Goal: Task Accomplishment & Management: Manage account settings

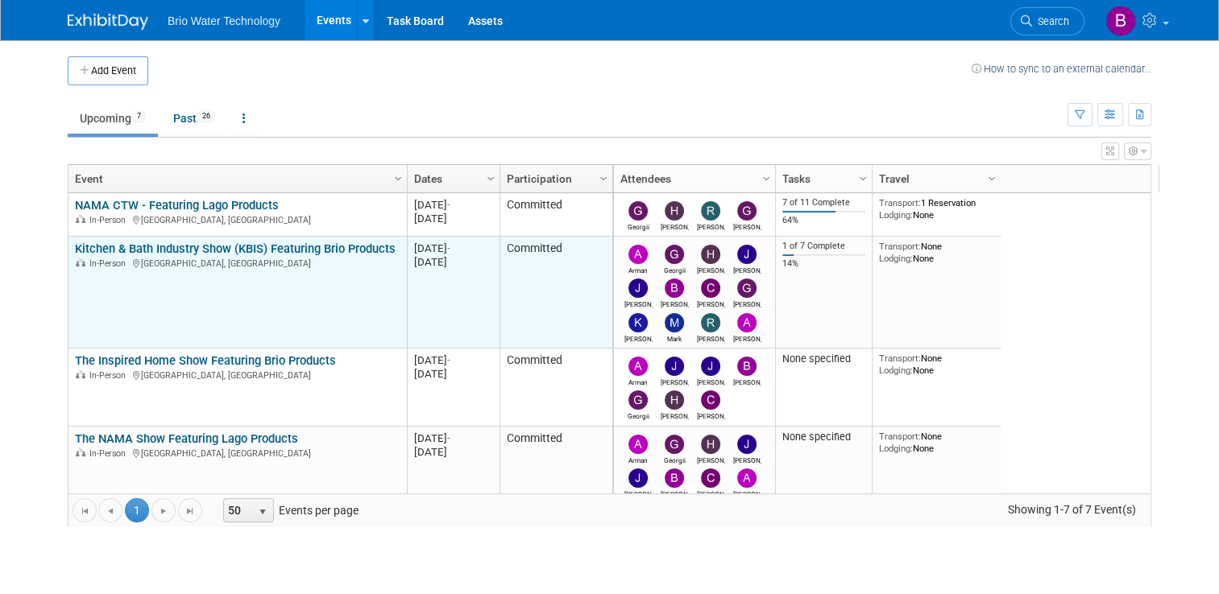
click at [248, 252] on link "Kitchen & Bath Industry Show (KBIS) Featuring Brio Products" at bounding box center [235, 249] width 321 height 14
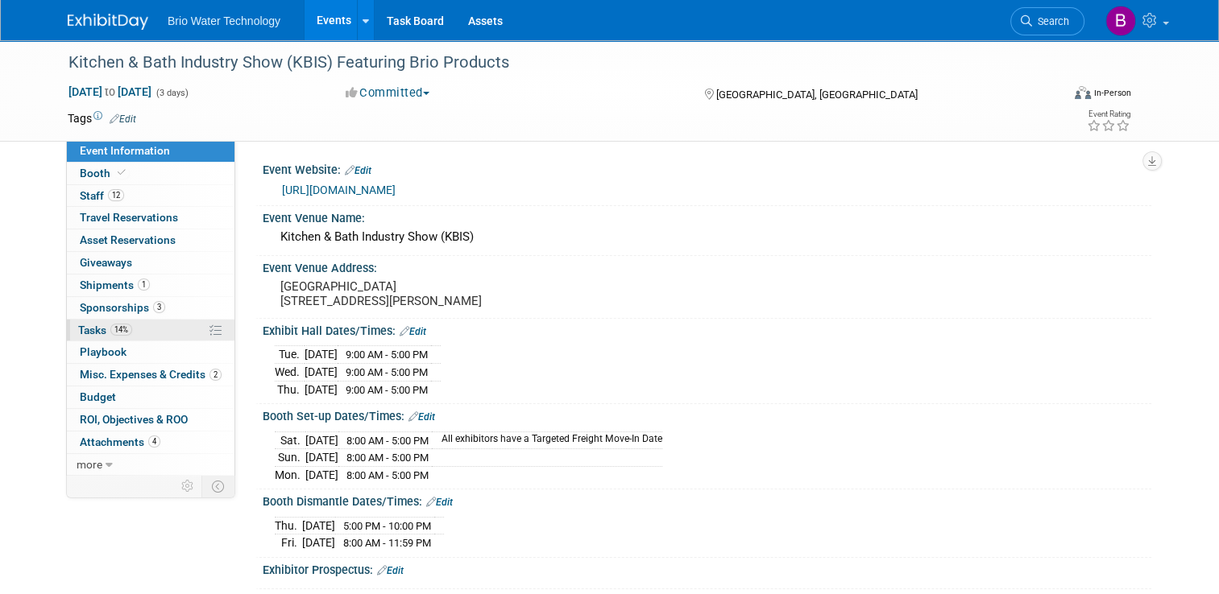
click at [90, 329] on span "Tasks 14%" at bounding box center [105, 330] width 54 height 13
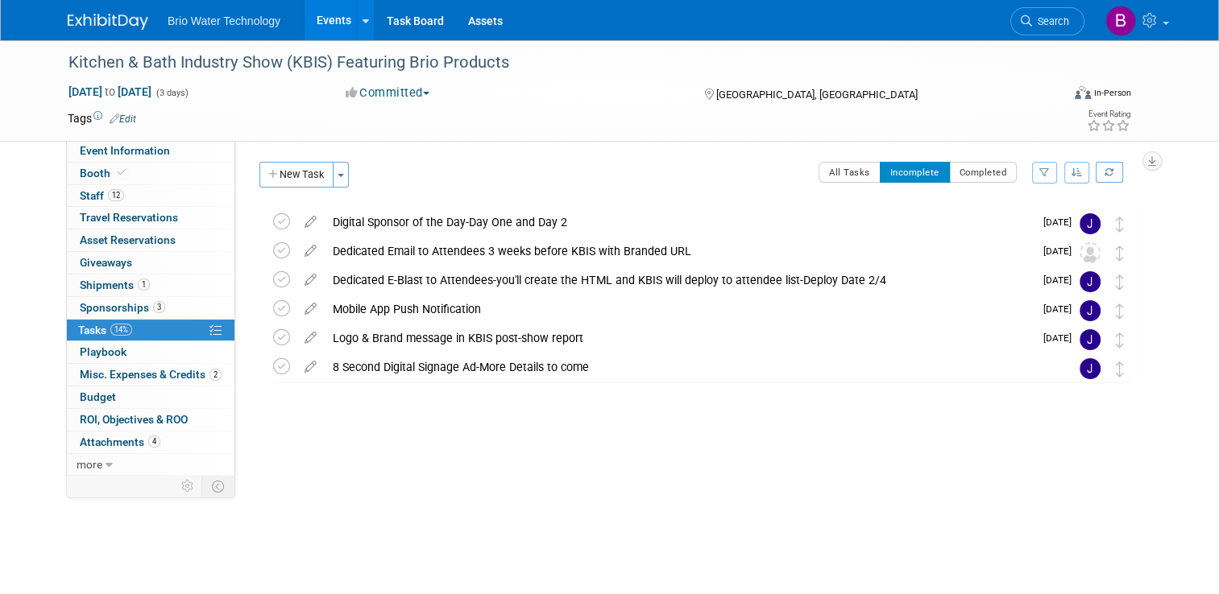
click at [313, 19] on link "Events" at bounding box center [333, 20] width 59 height 40
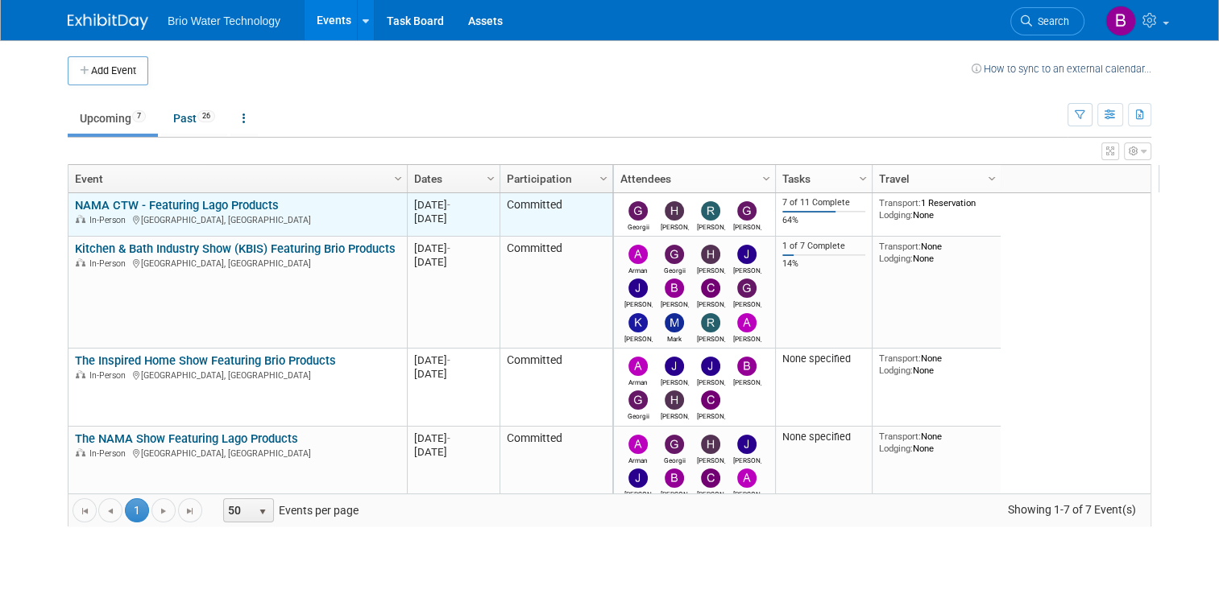
click at [142, 204] on link "NAMA CTW - Featuring Lago Products" at bounding box center [177, 205] width 204 height 14
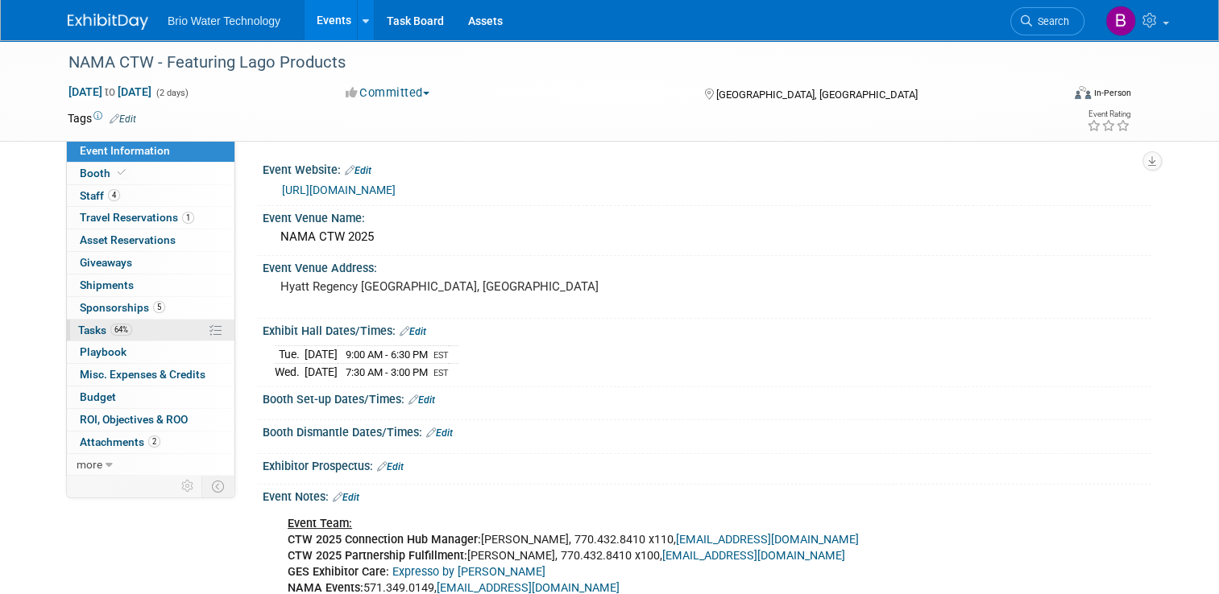
click at [91, 328] on span "Tasks 64%" at bounding box center [105, 330] width 54 height 13
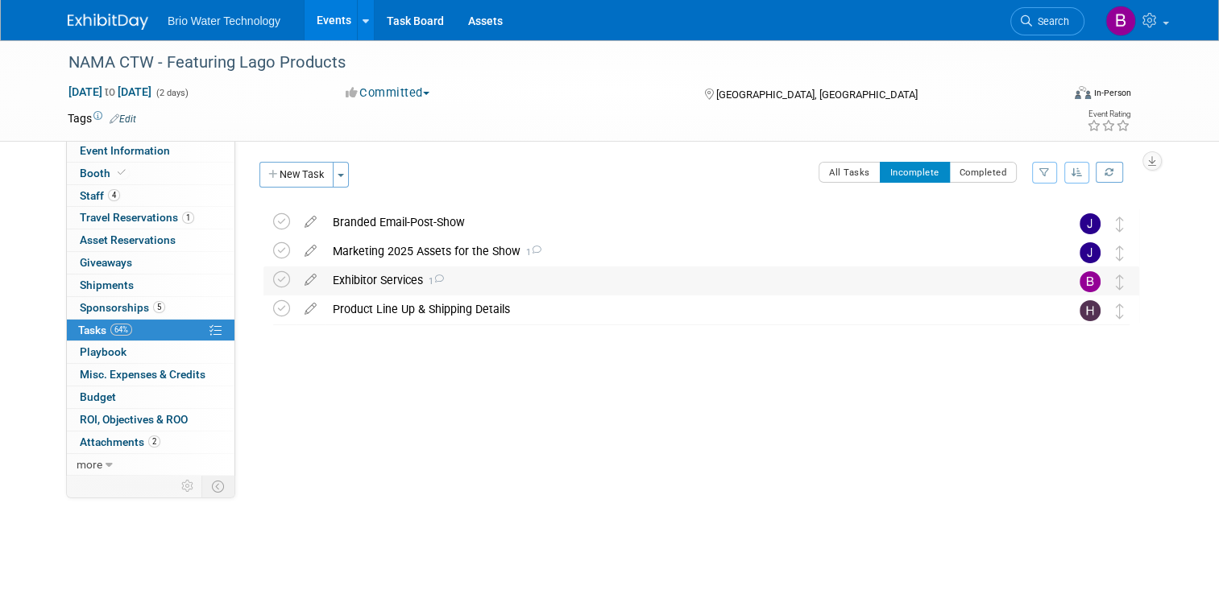
click at [390, 285] on div "Exhibitor Services 1" at bounding box center [686, 280] width 723 height 27
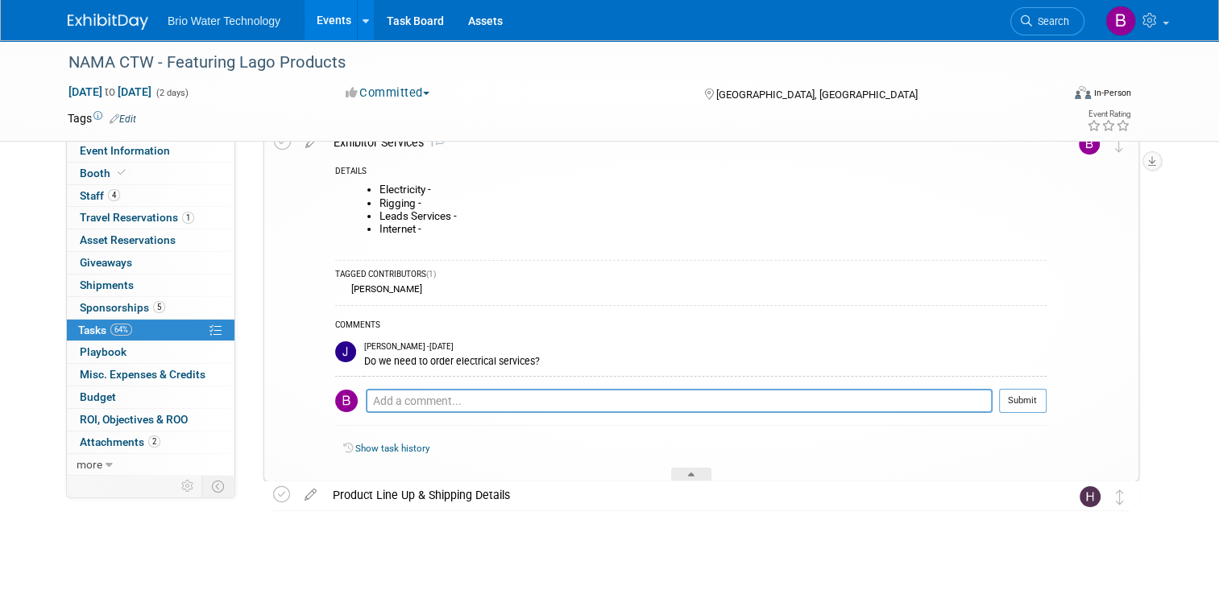
scroll to position [145, 0]
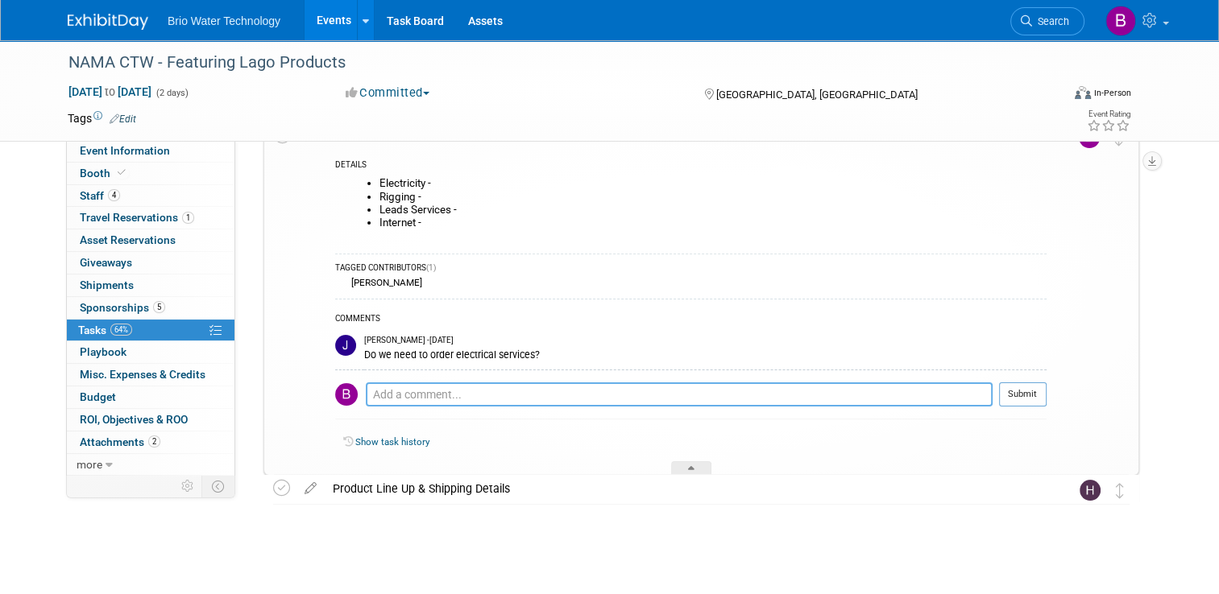
click at [487, 396] on textarea at bounding box center [679, 395] width 627 height 24
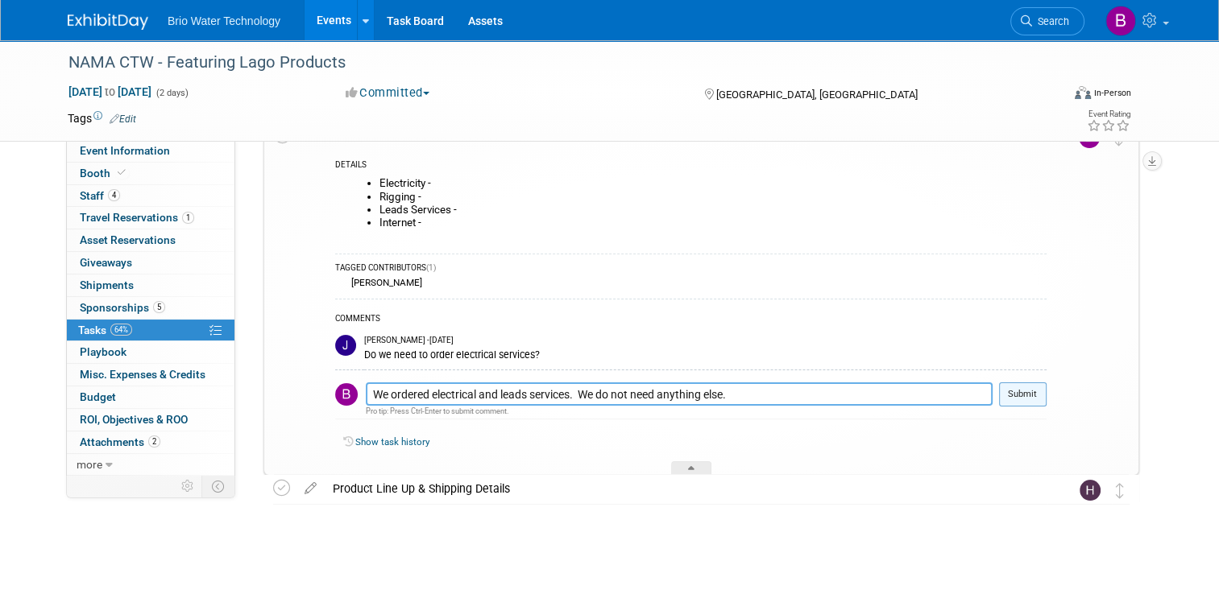
type textarea "We ordered electrical and leads services. We do not need anything else."
click at [1037, 391] on button "Submit" at bounding box center [1023, 395] width 48 height 24
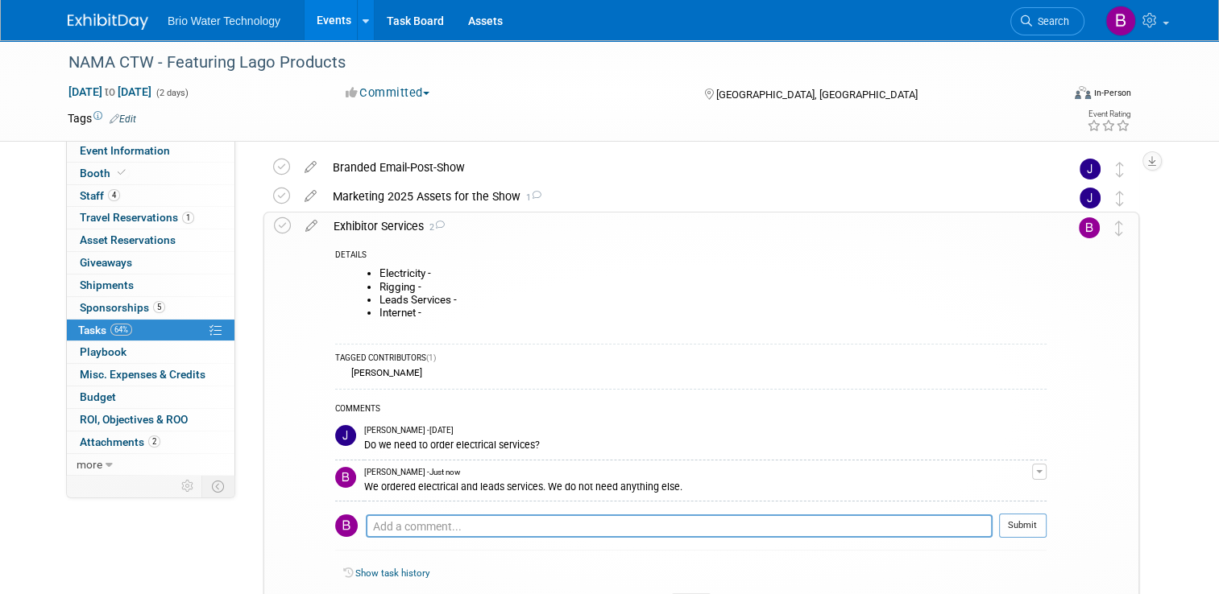
scroll to position [48, 0]
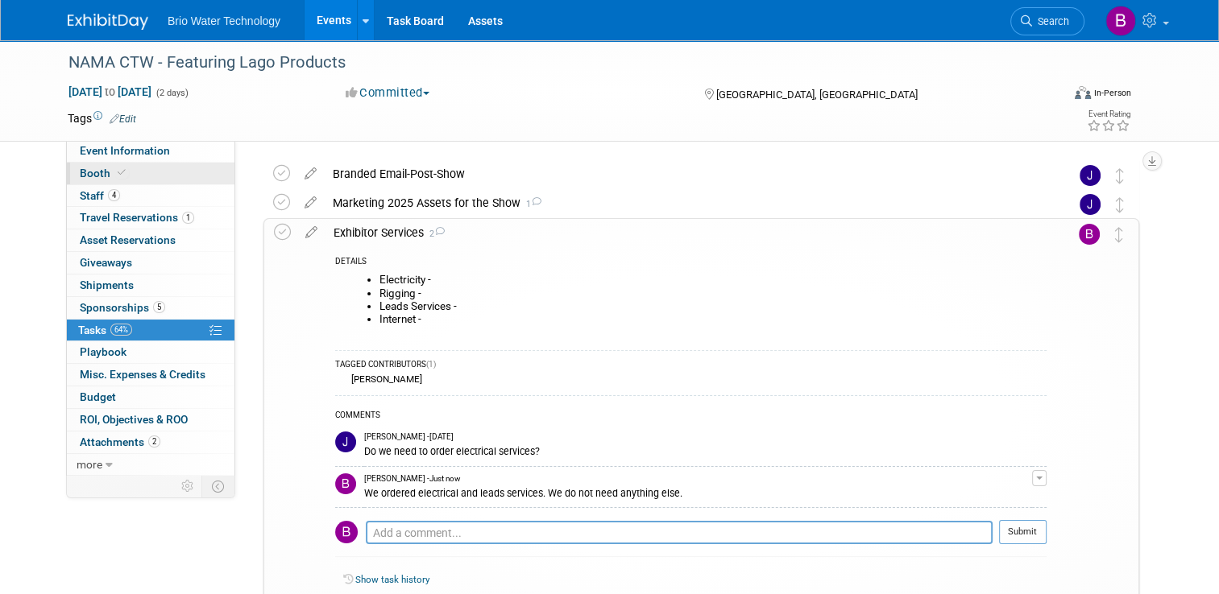
click at [81, 170] on span "Booth" at bounding box center [104, 173] width 49 height 13
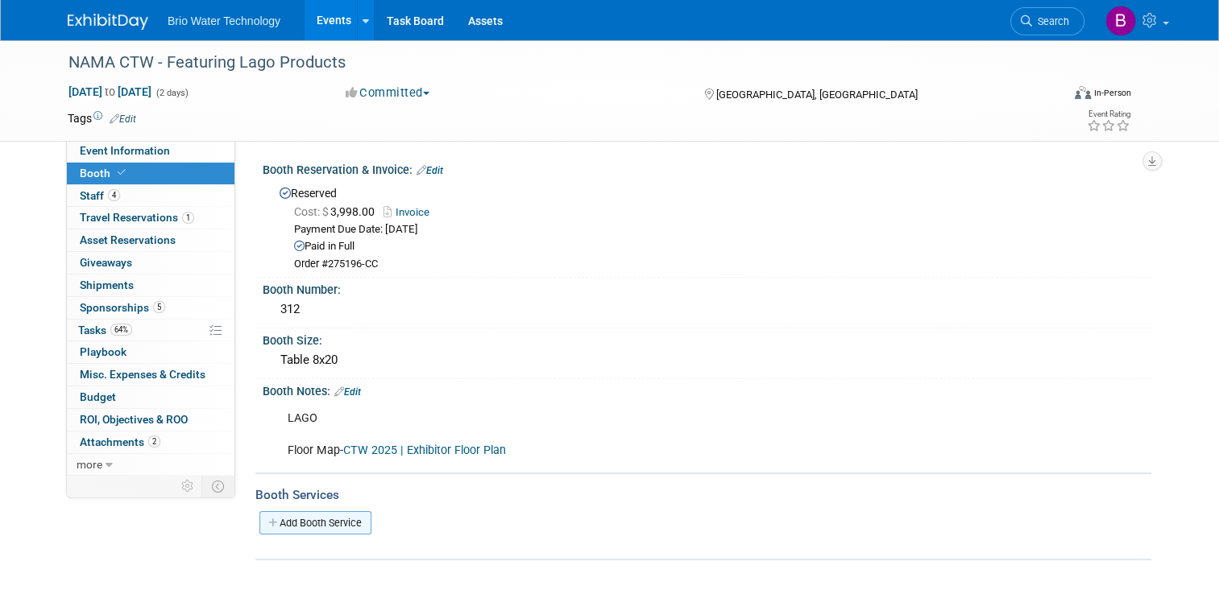
click at [299, 520] on link "Add Booth Service" at bounding box center [315, 522] width 112 height 23
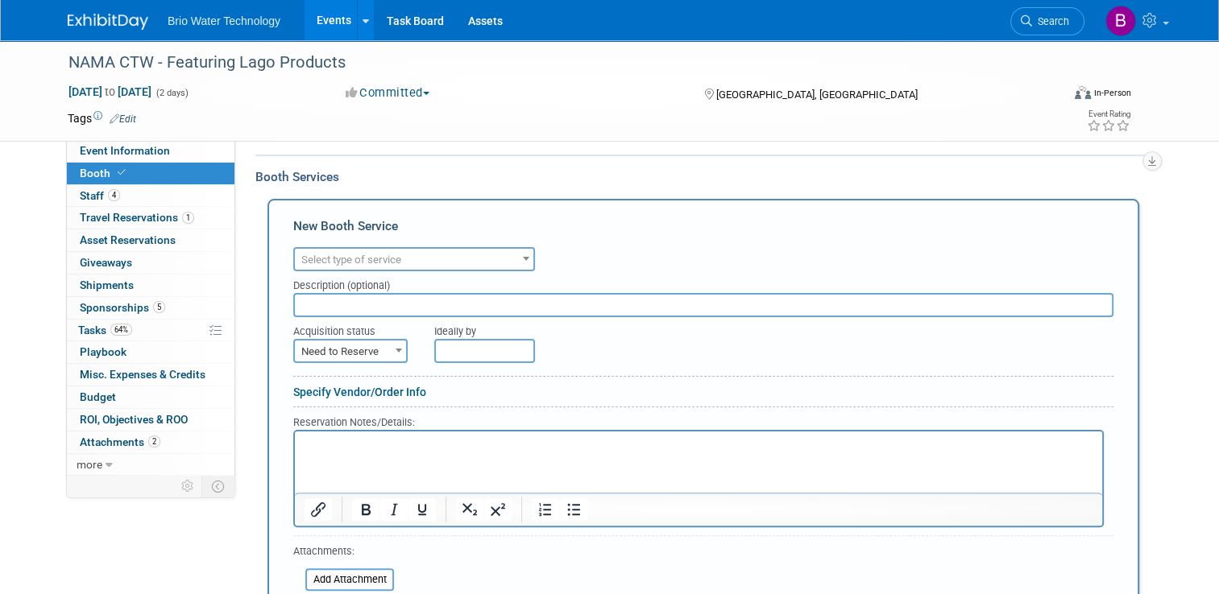
scroll to position [309, 0]
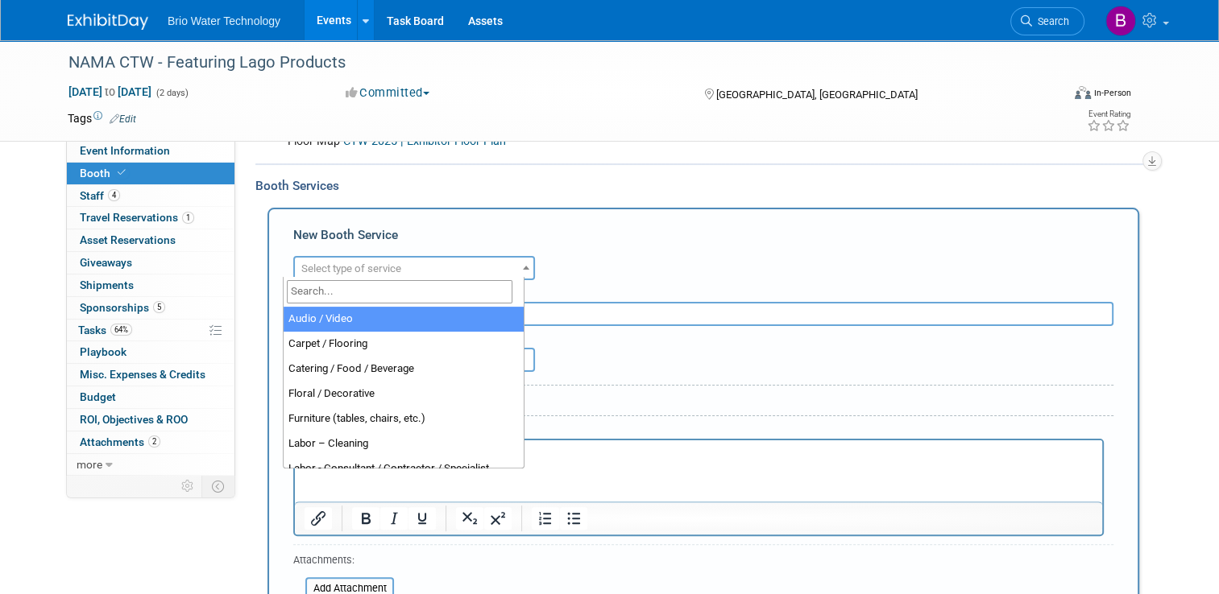
click at [518, 259] on span at bounding box center [526, 267] width 16 height 21
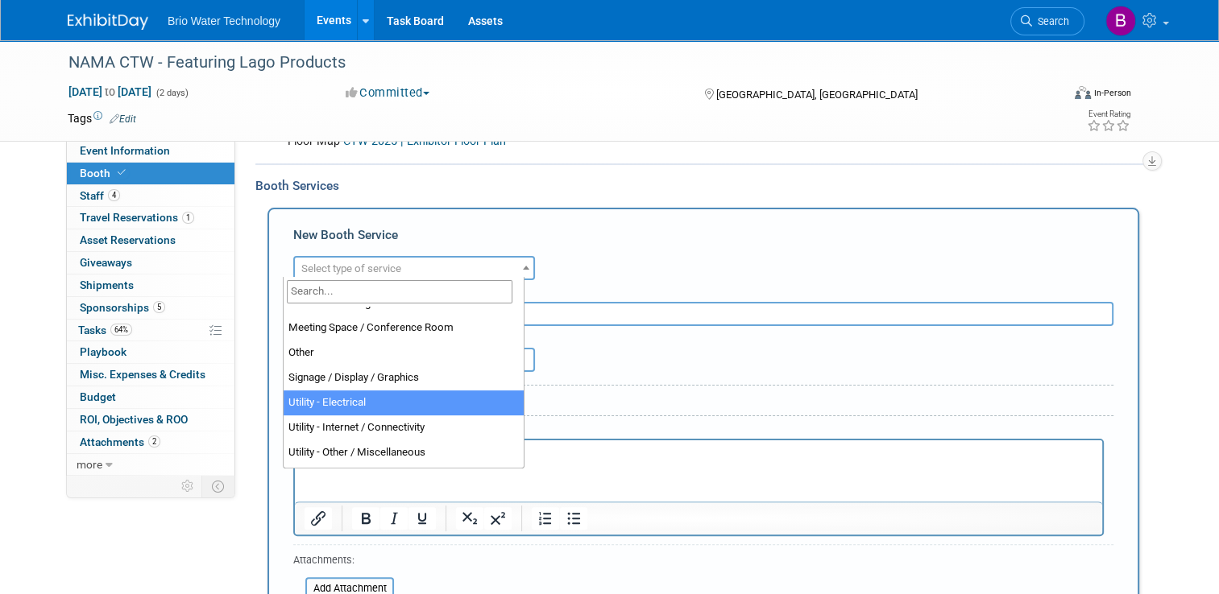
scroll to position [412, 0]
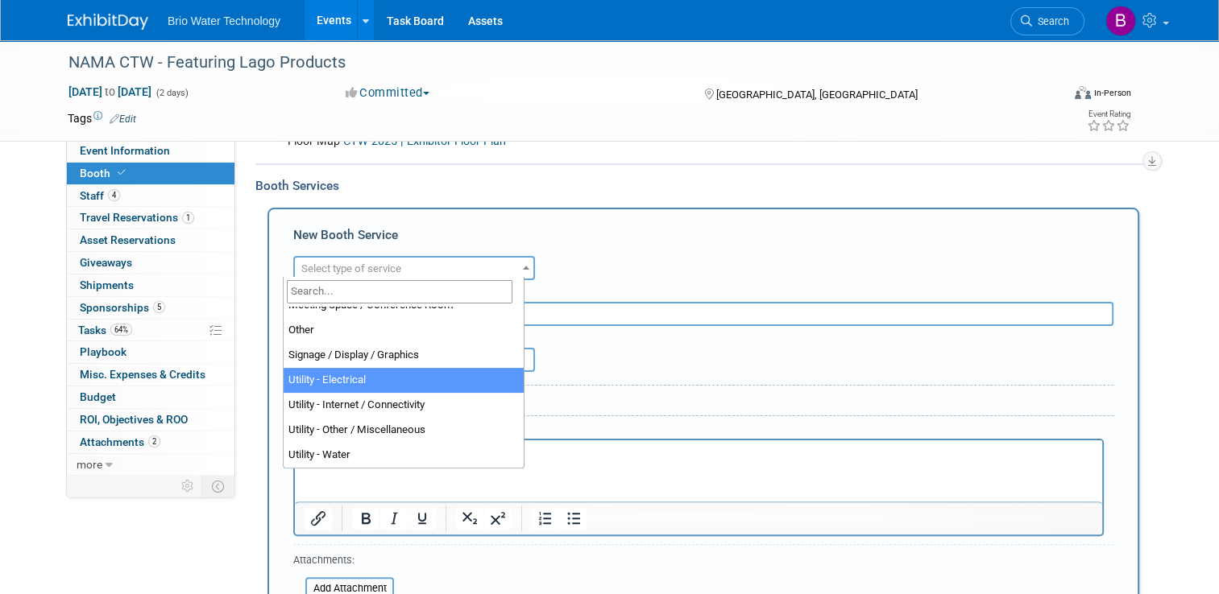
select select "8"
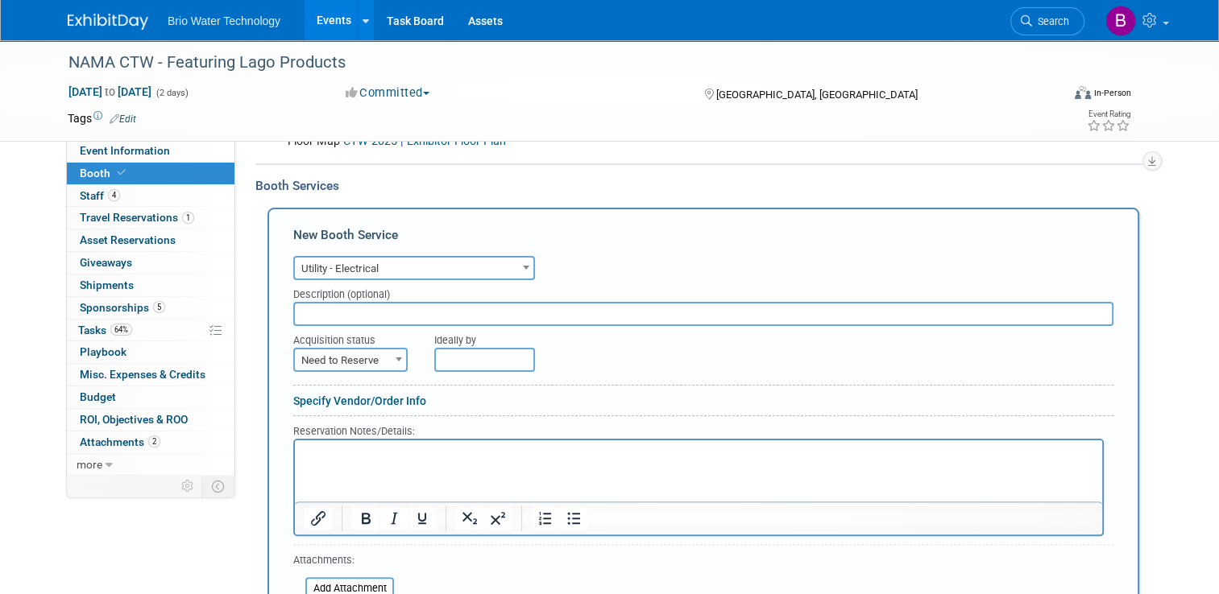
click at [391, 360] on span at bounding box center [399, 359] width 16 height 21
select select "2"
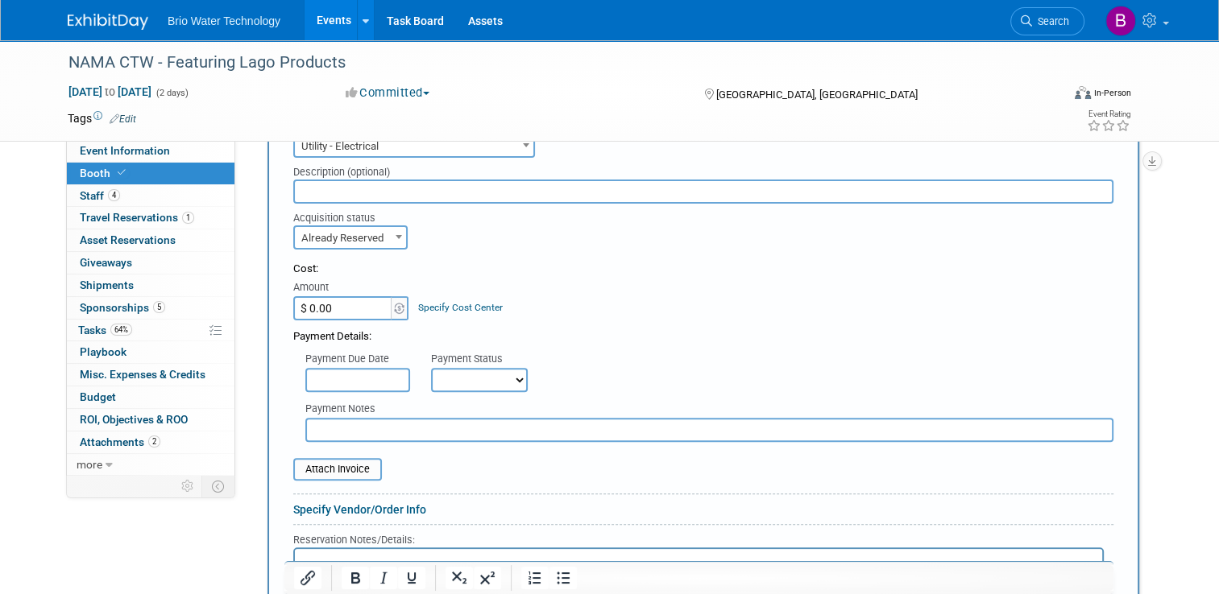
scroll to position [434, 0]
click at [315, 300] on input "$ 0.00" at bounding box center [343, 306] width 101 height 24
type input "$ 321.00"
click at [503, 369] on select "Not Paid Yet Partially Paid Paid in Full" at bounding box center [479, 378] width 97 height 24
select select "1"
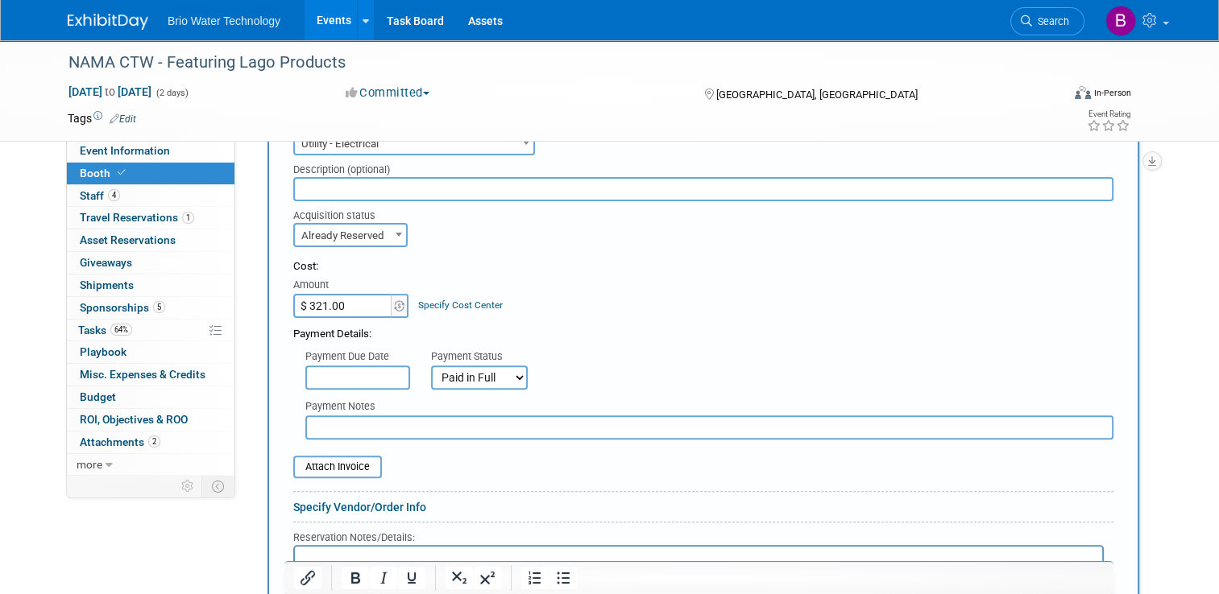
click at [431, 366] on select "Not Paid Yet Partially Paid Paid in Full" at bounding box center [479, 378] width 97 height 24
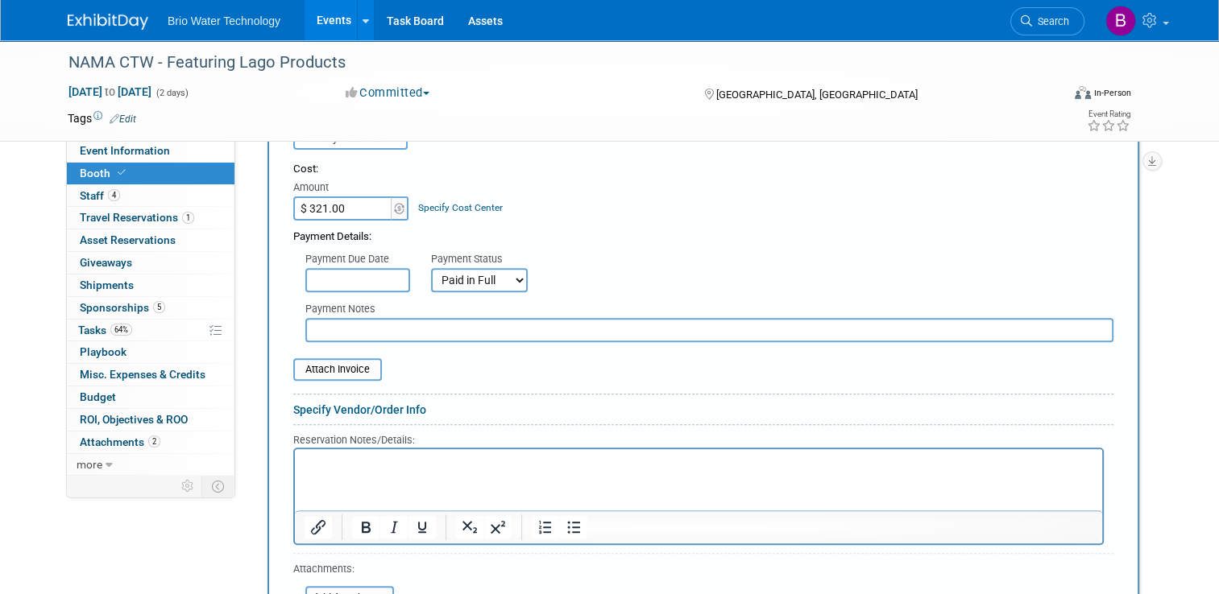
scroll to position [531, 0]
click at [342, 368] on input "file" at bounding box center [284, 370] width 192 height 19
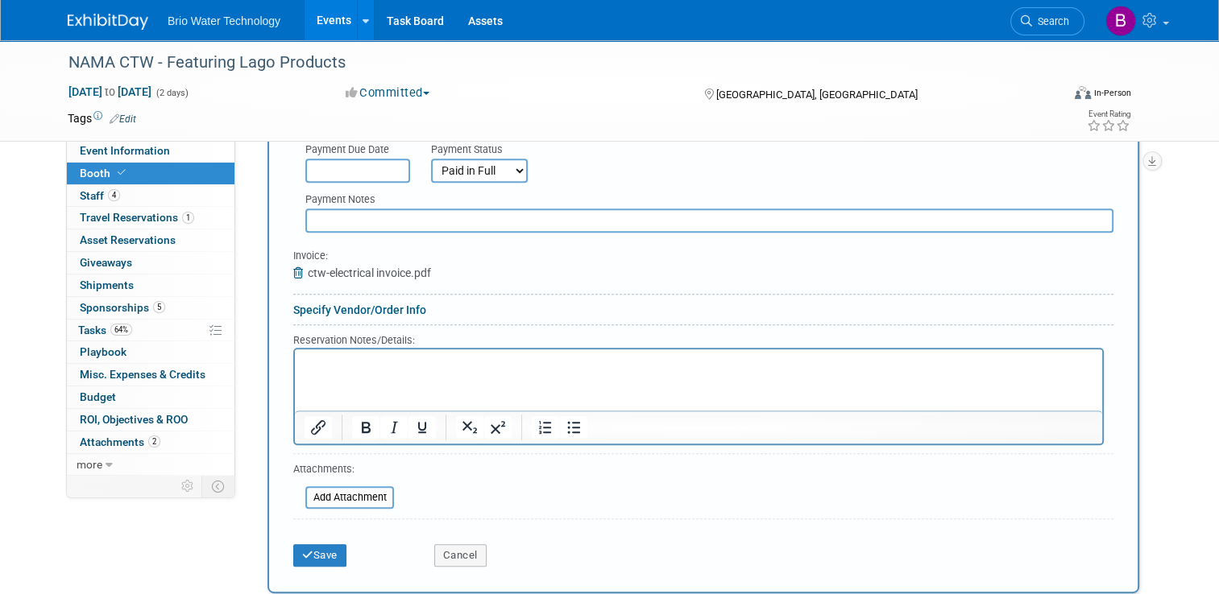
scroll to position [660, 0]
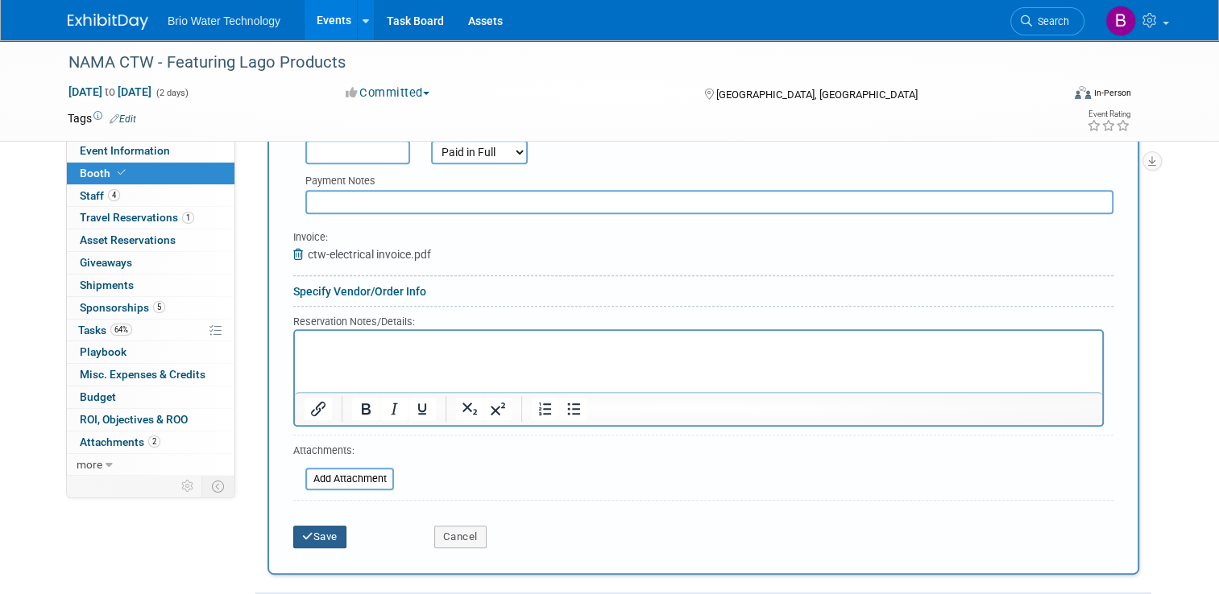
click at [315, 530] on button "Save" at bounding box center [319, 537] width 53 height 23
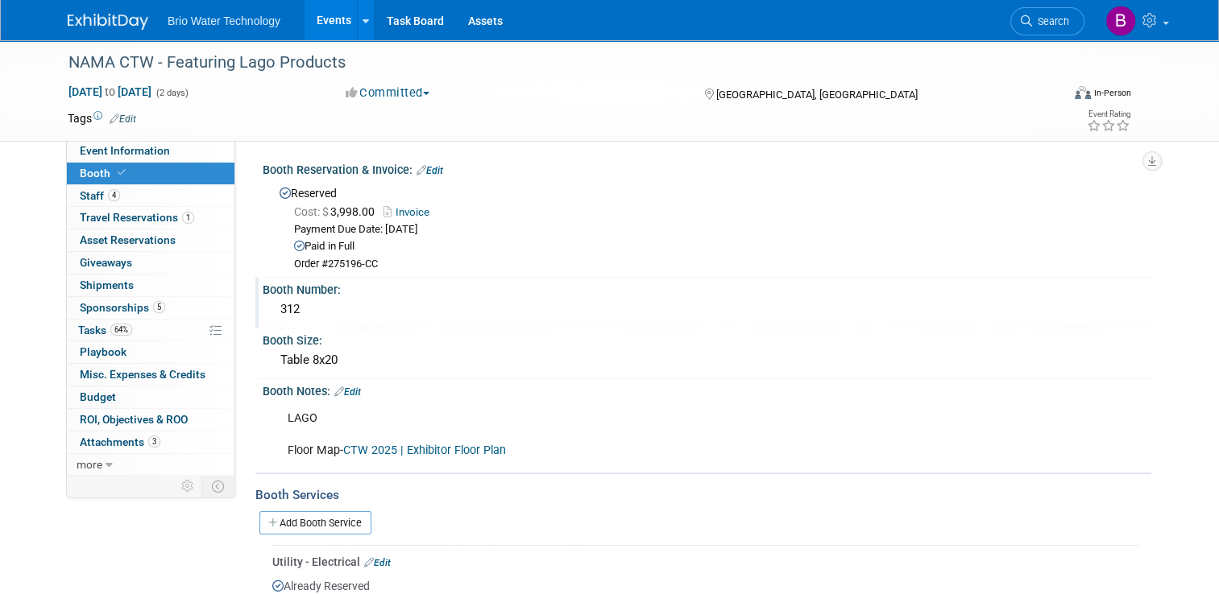
scroll to position [98, 0]
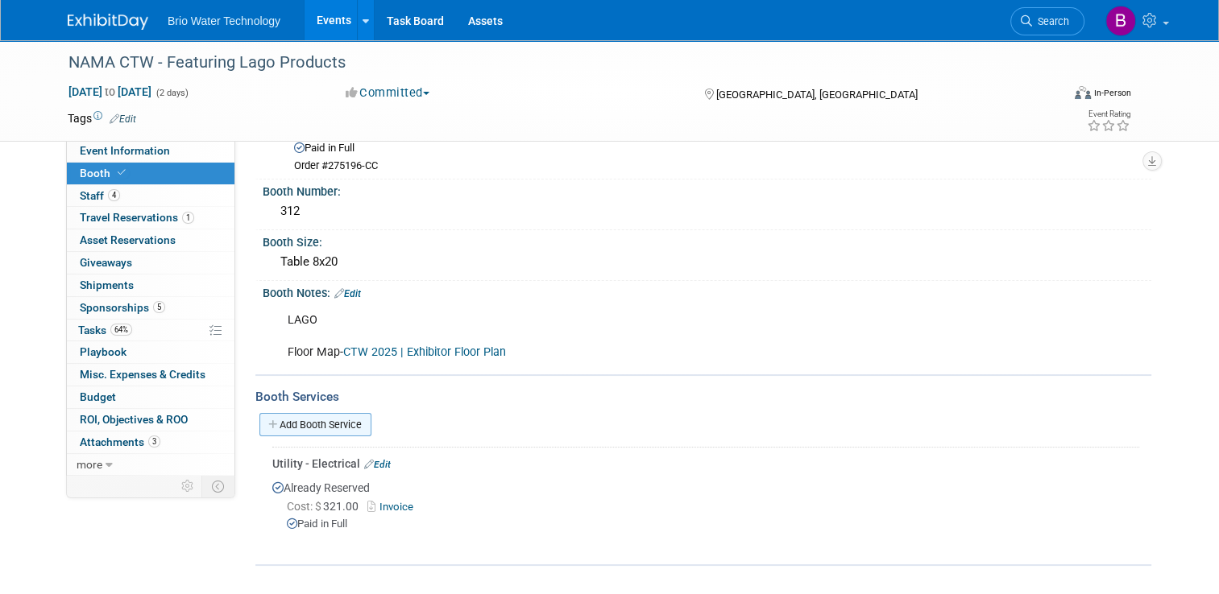
click at [325, 425] on link "Add Booth Service" at bounding box center [315, 424] width 112 height 23
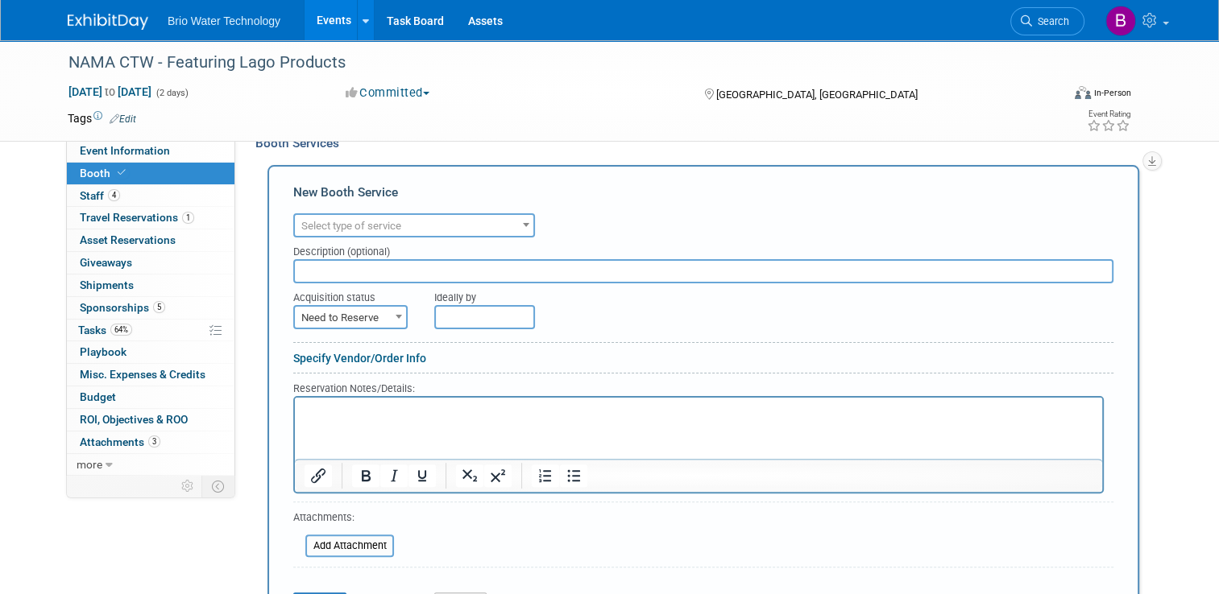
scroll to position [351, 0]
click at [525, 227] on div "Audio / Video Carpet / Flooring Catering / Food / Beverage Floral / Decorative …" at bounding box center [703, 224] width 820 height 28
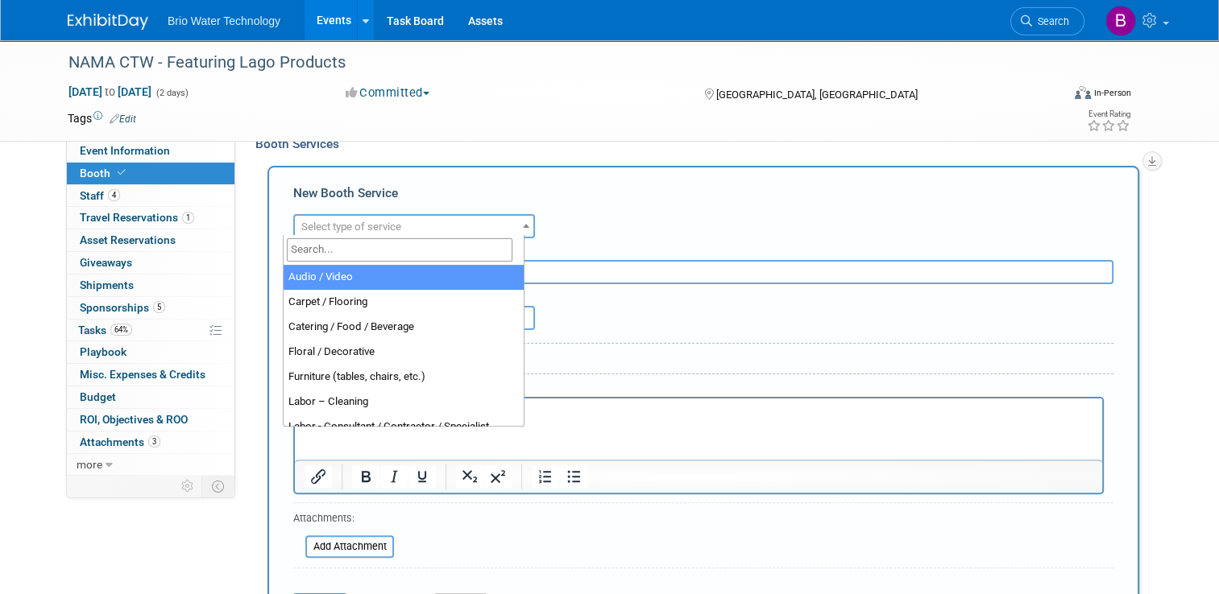
click at [523, 224] on b at bounding box center [526, 226] width 6 height 4
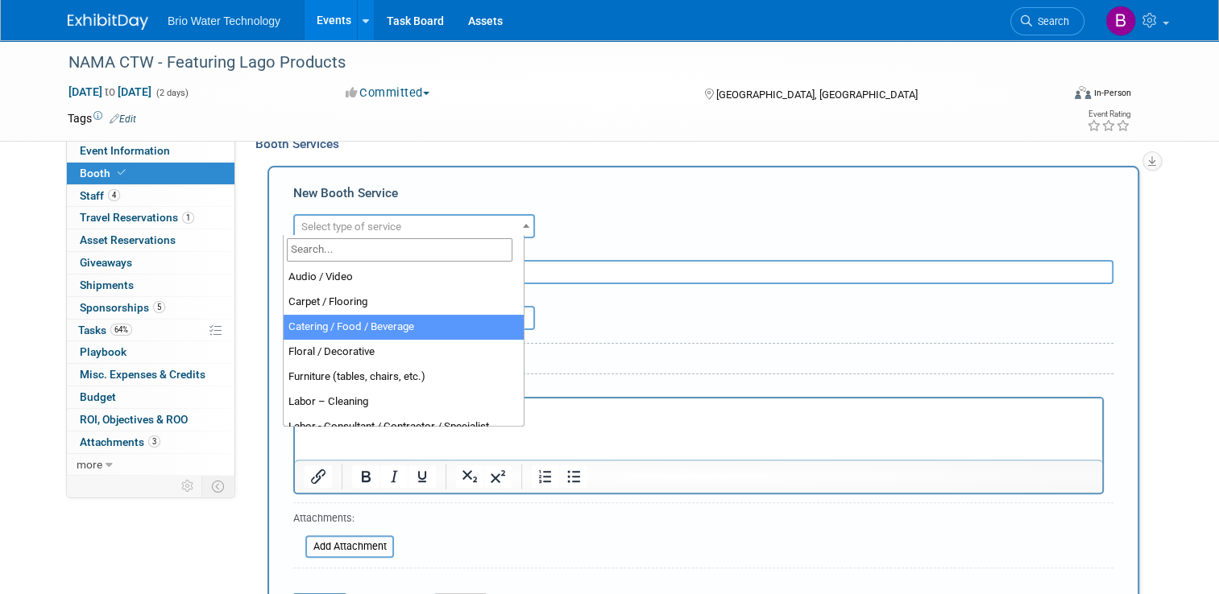
select select "22"
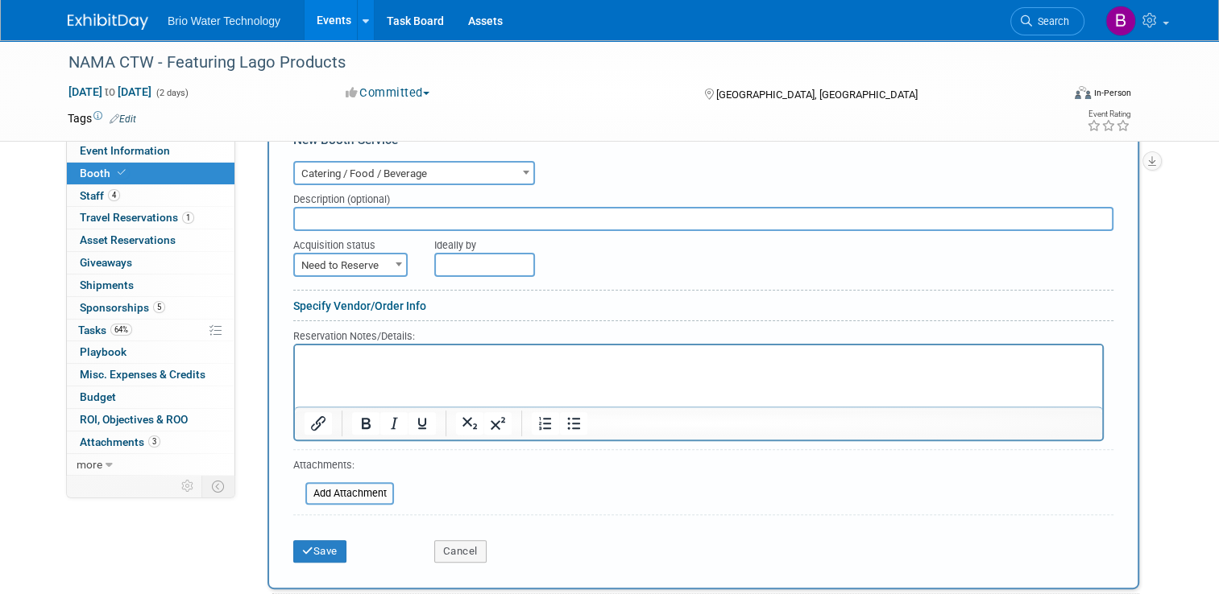
scroll to position [422, 0]
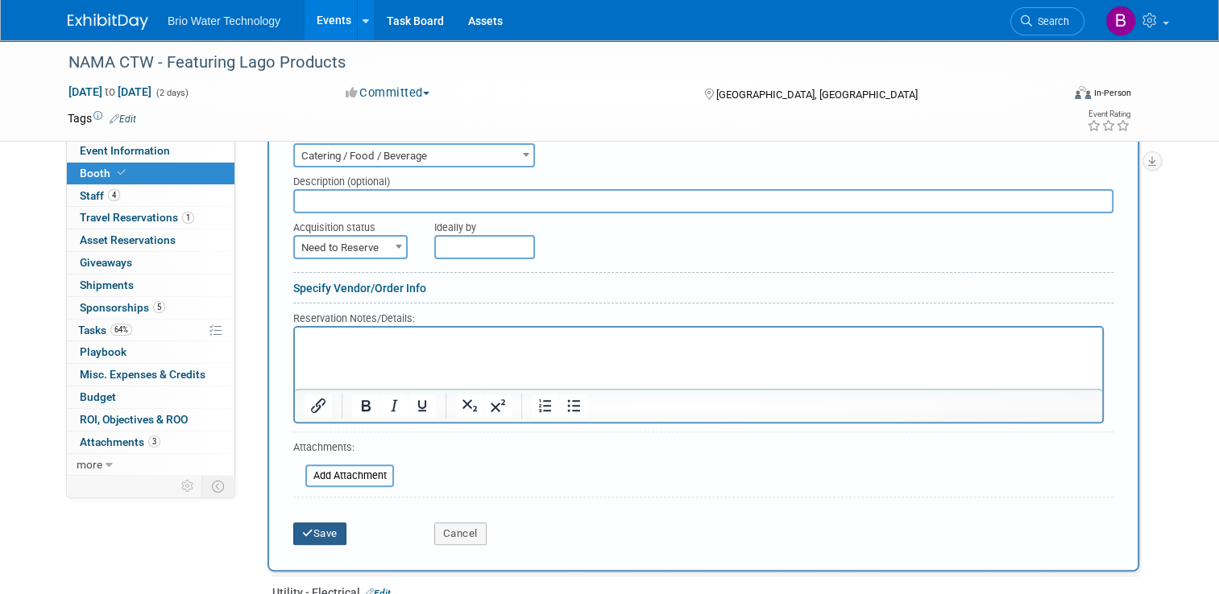
click at [306, 524] on button "Save" at bounding box center [319, 534] width 53 height 23
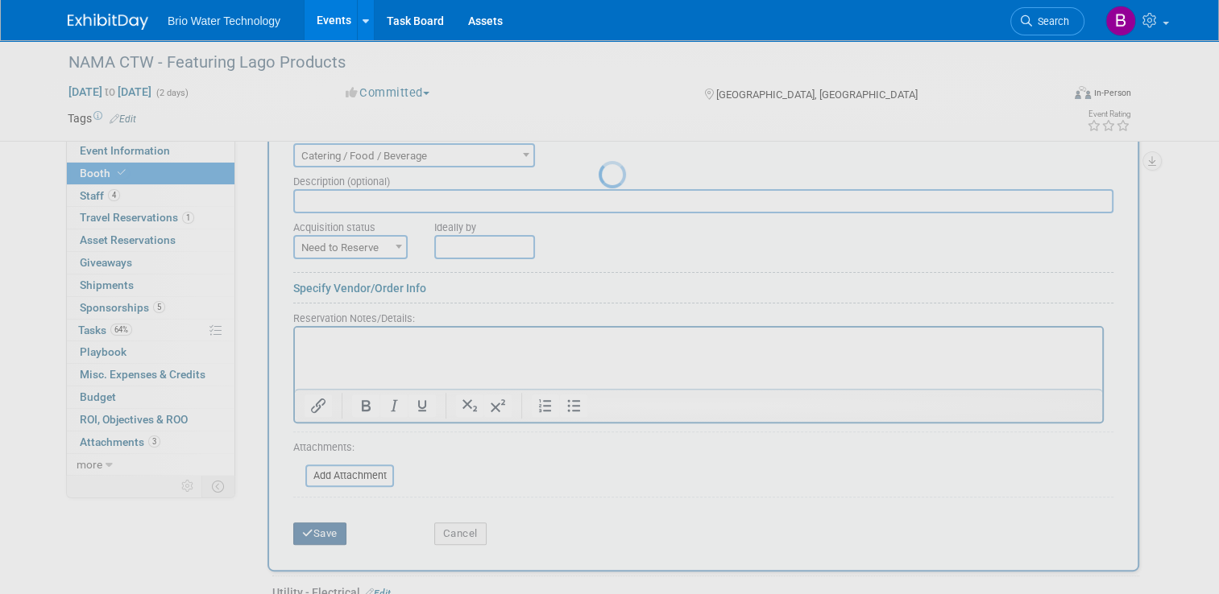
scroll to position [180, 0]
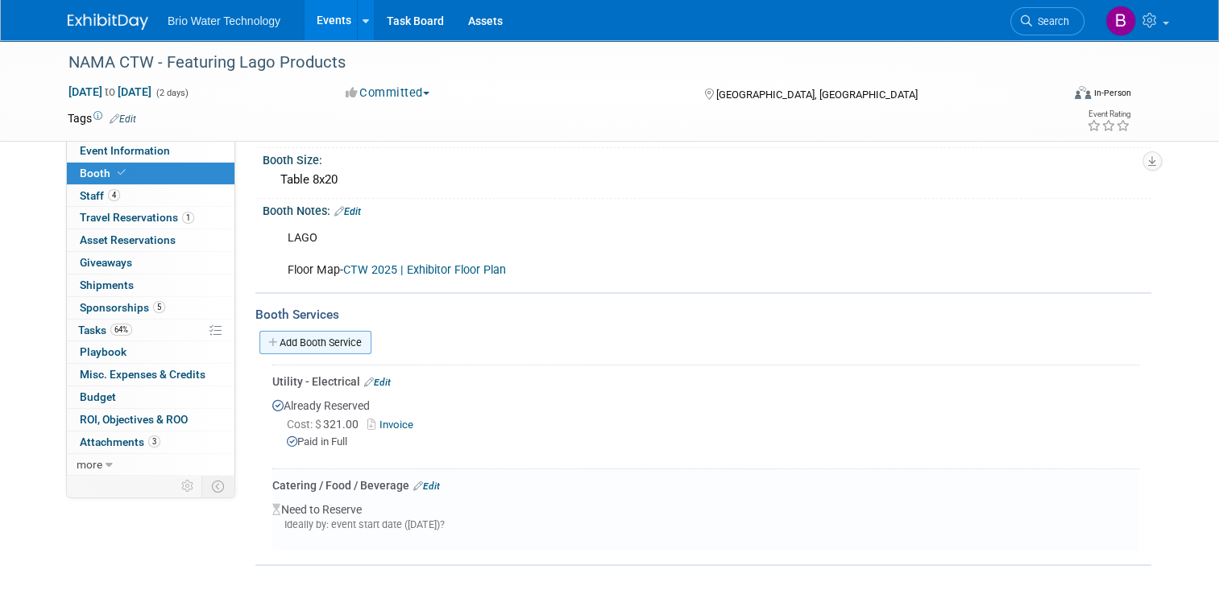
click at [339, 335] on link "Add Booth Service" at bounding box center [315, 342] width 112 height 23
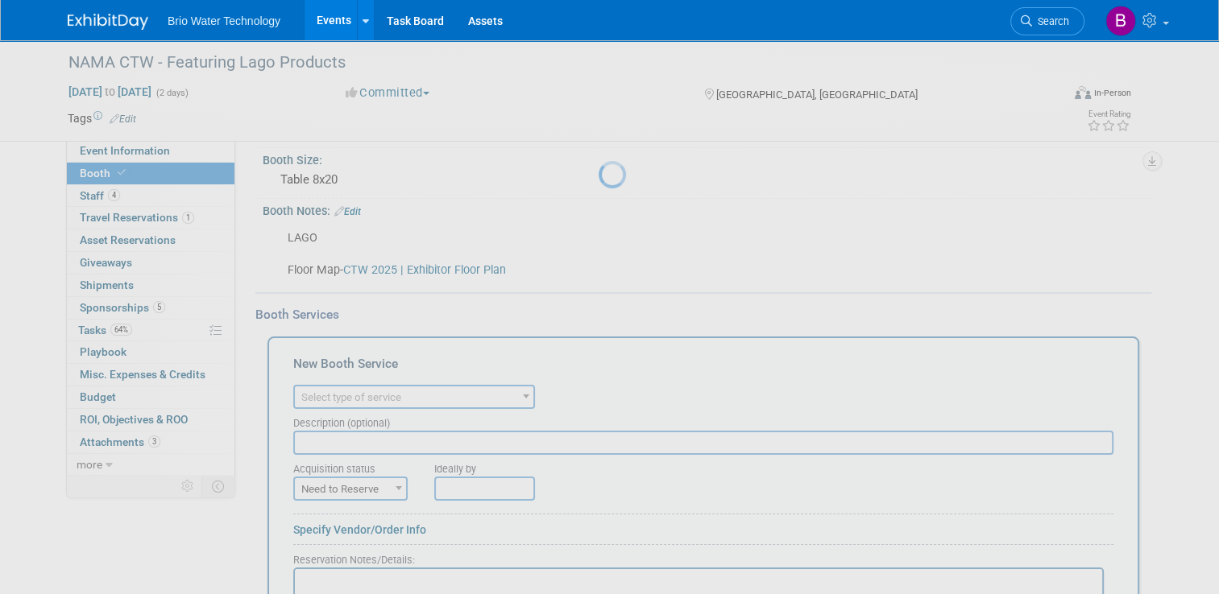
scroll to position [0, 0]
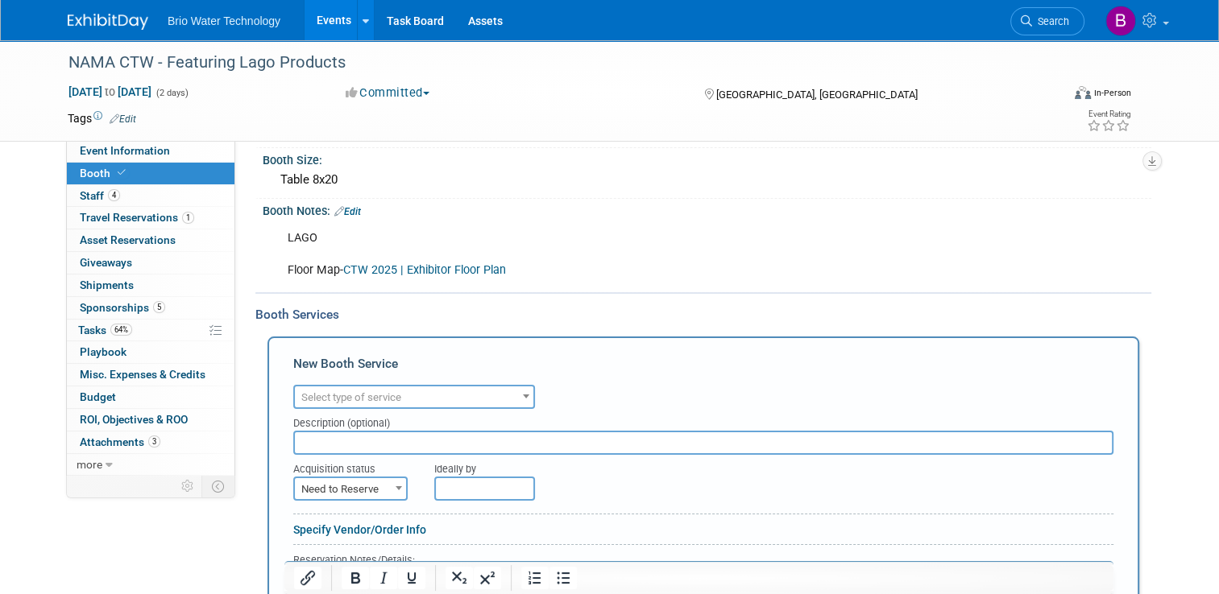
click at [519, 386] on span at bounding box center [526, 396] width 16 height 21
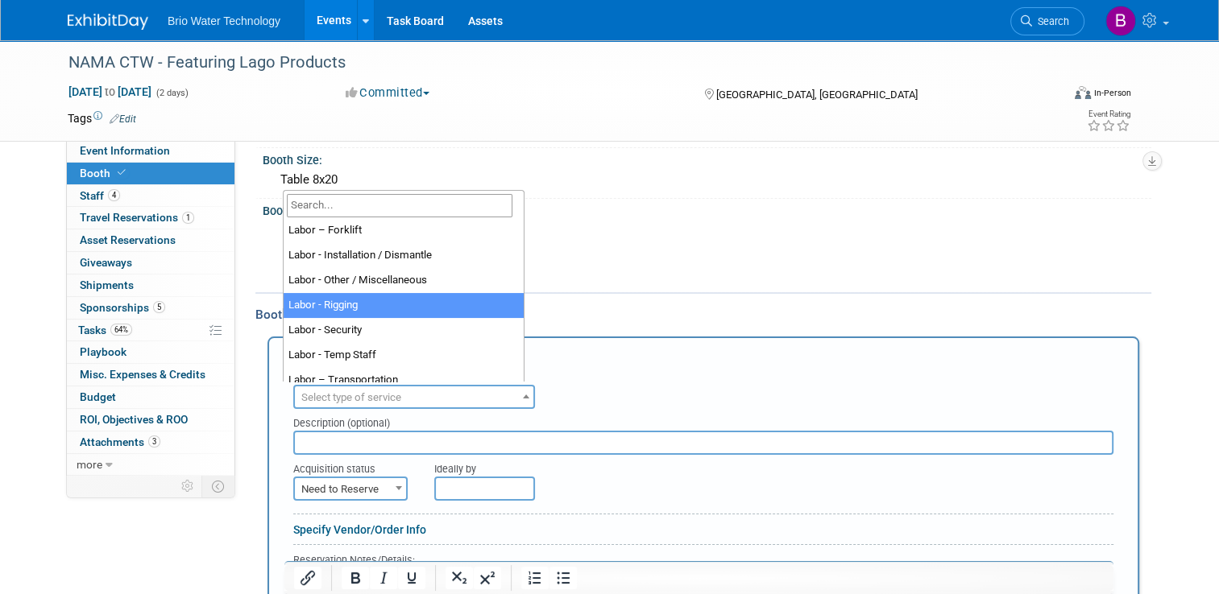
scroll to position [188, 0]
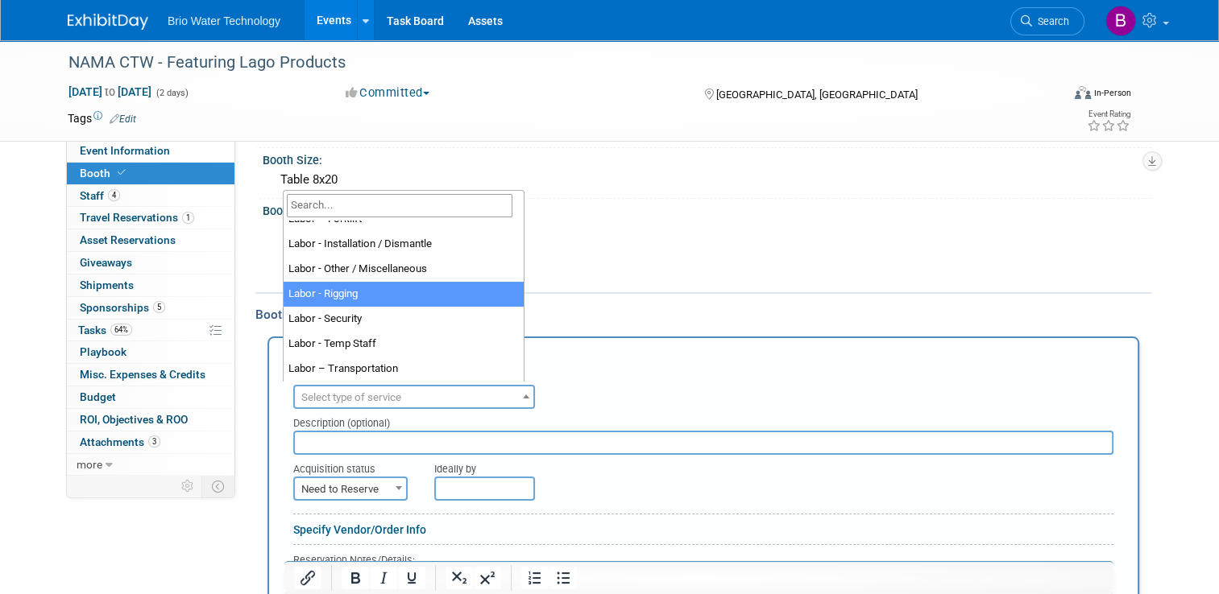
select select "23"
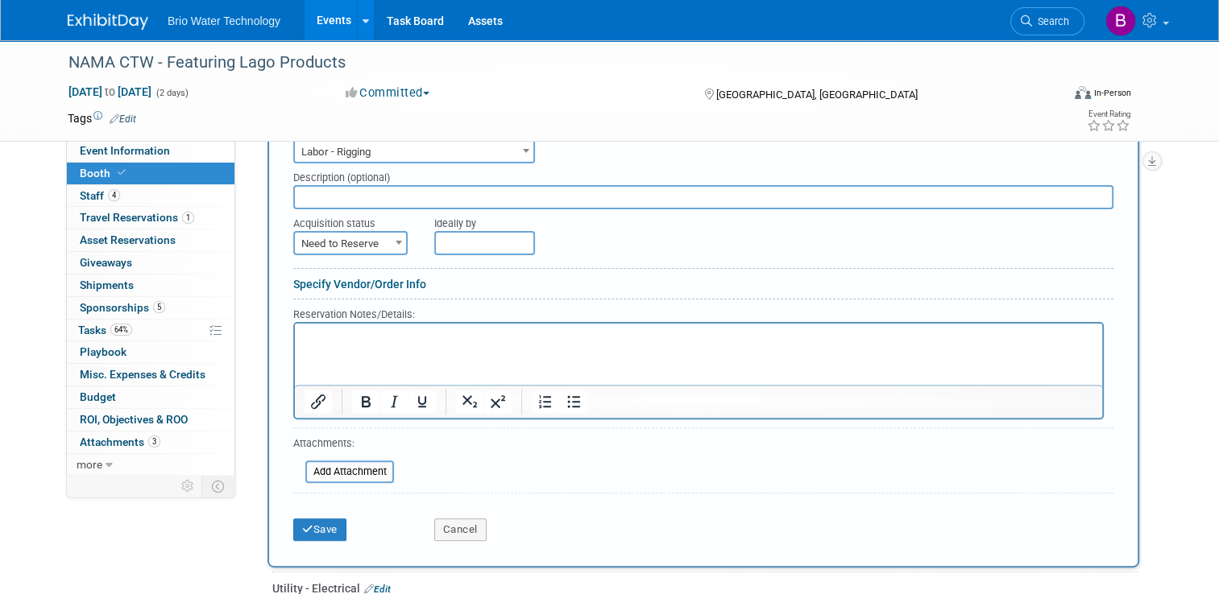
scroll to position [432, 0]
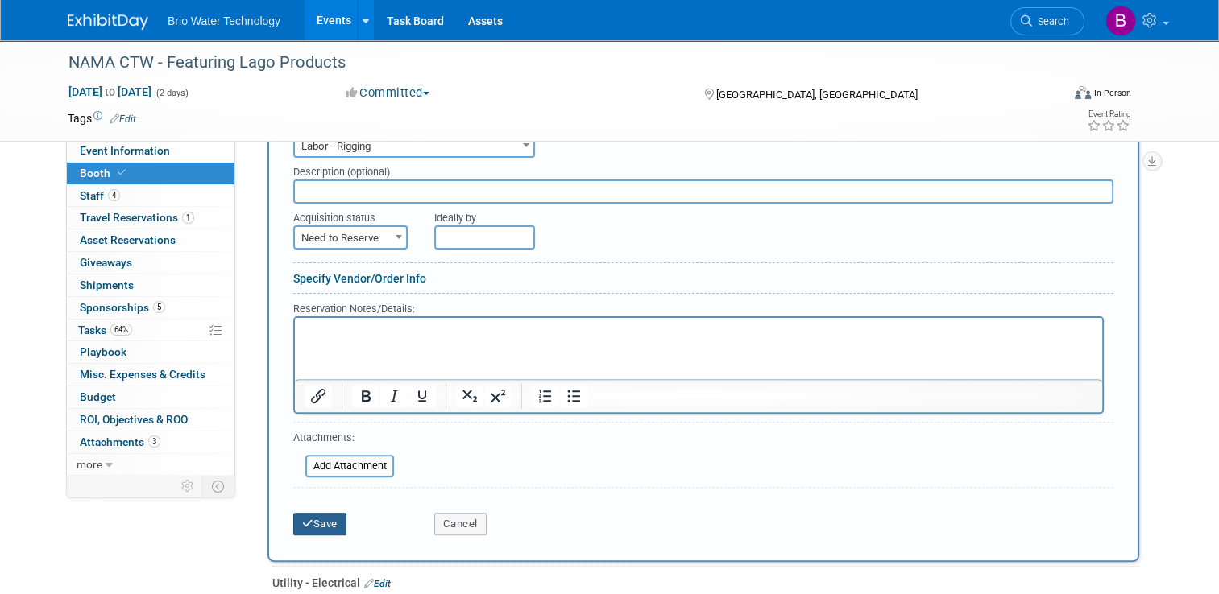
click at [320, 520] on button "Save" at bounding box center [319, 524] width 53 height 23
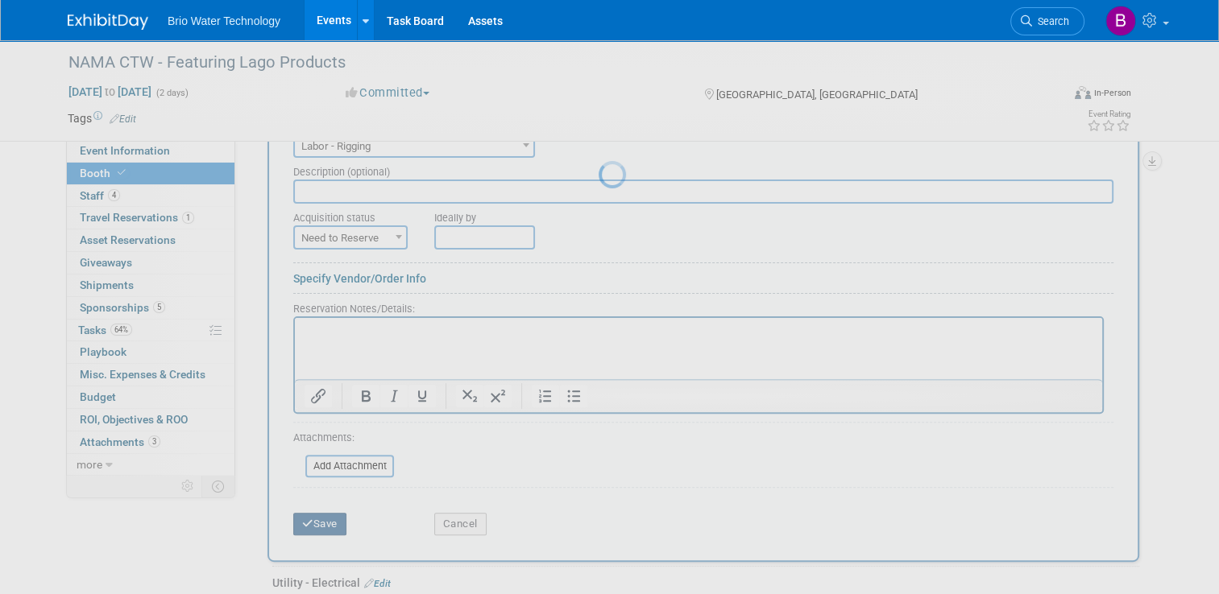
scroll to position [263, 0]
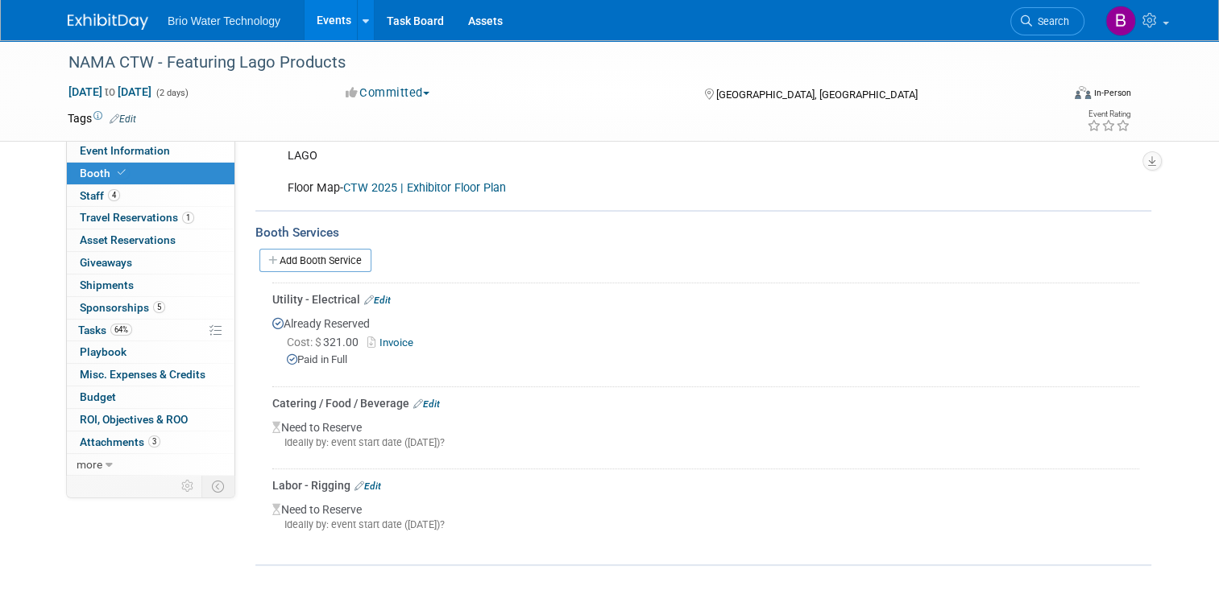
click at [422, 399] on link "Edit" at bounding box center [426, 404] width 27 height 11
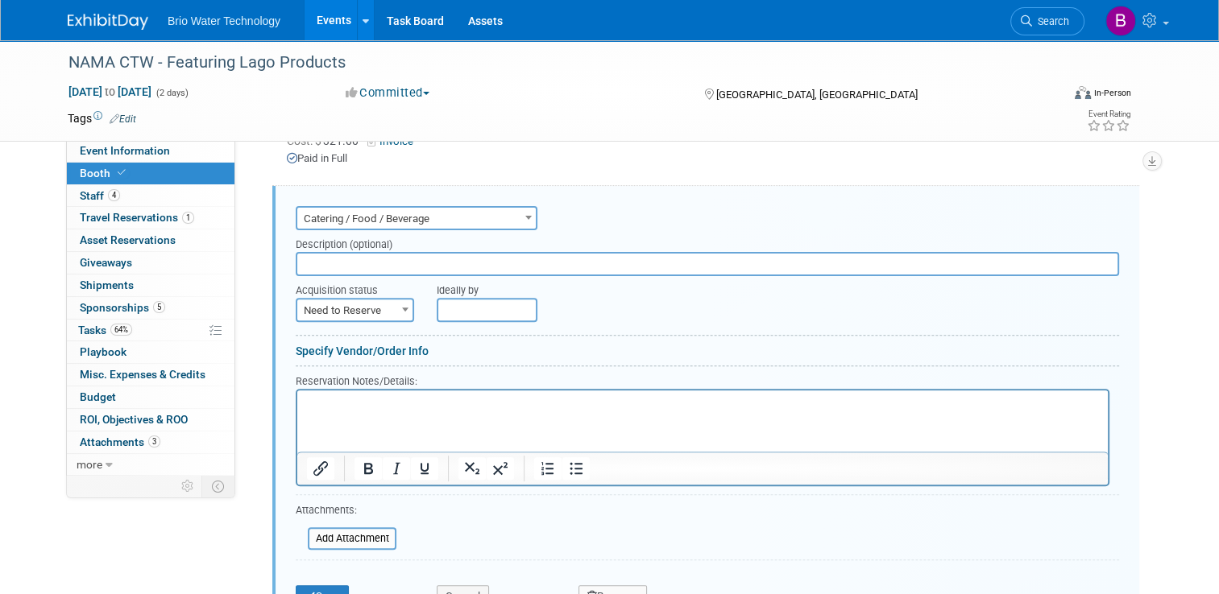
scroll to position [481, 0]
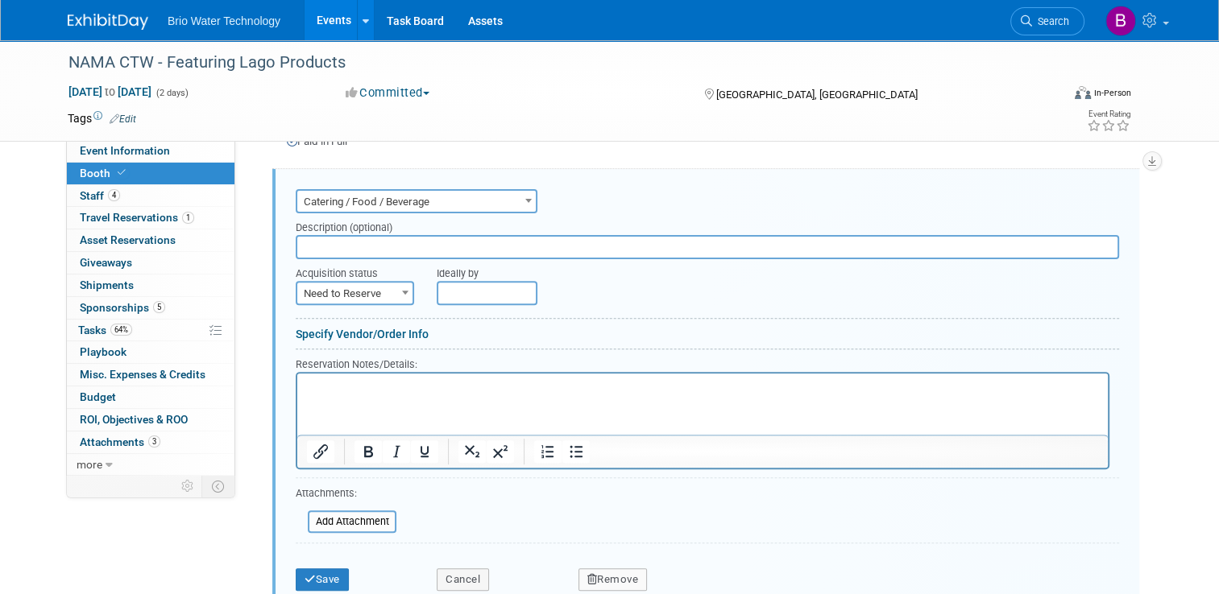
click at [610, 569] on button "Remove" at bounding box center [612, 580] width 69 height 23
click at [700, 566] on link "Yes" at bounding box center [701, 579] width 47 height 26
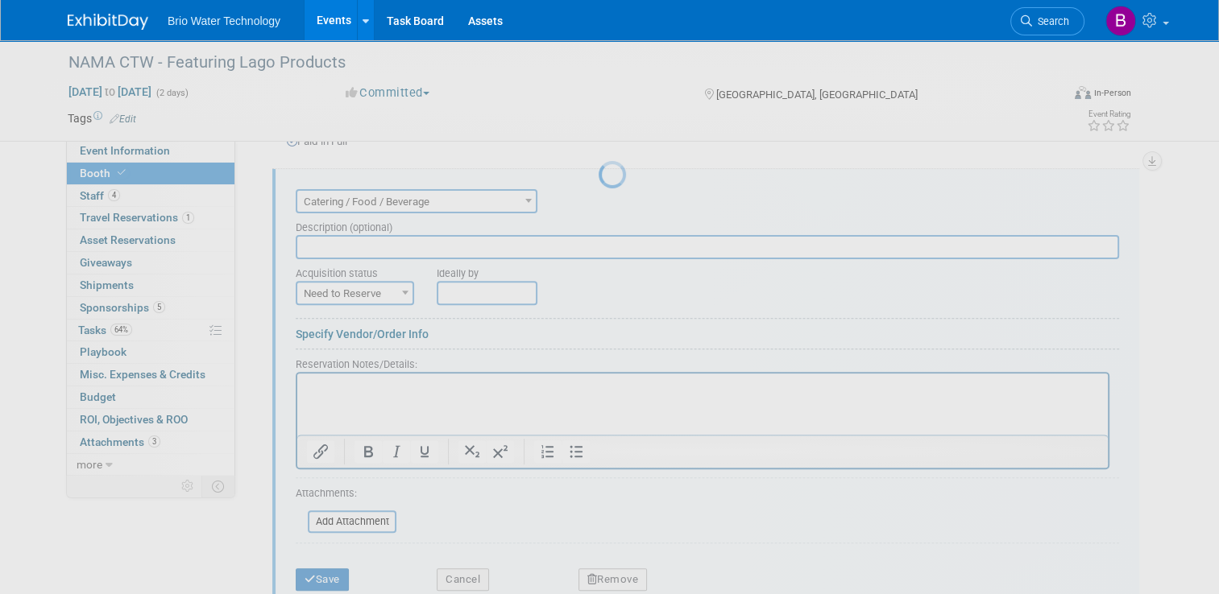
scroll to position [180, 0]
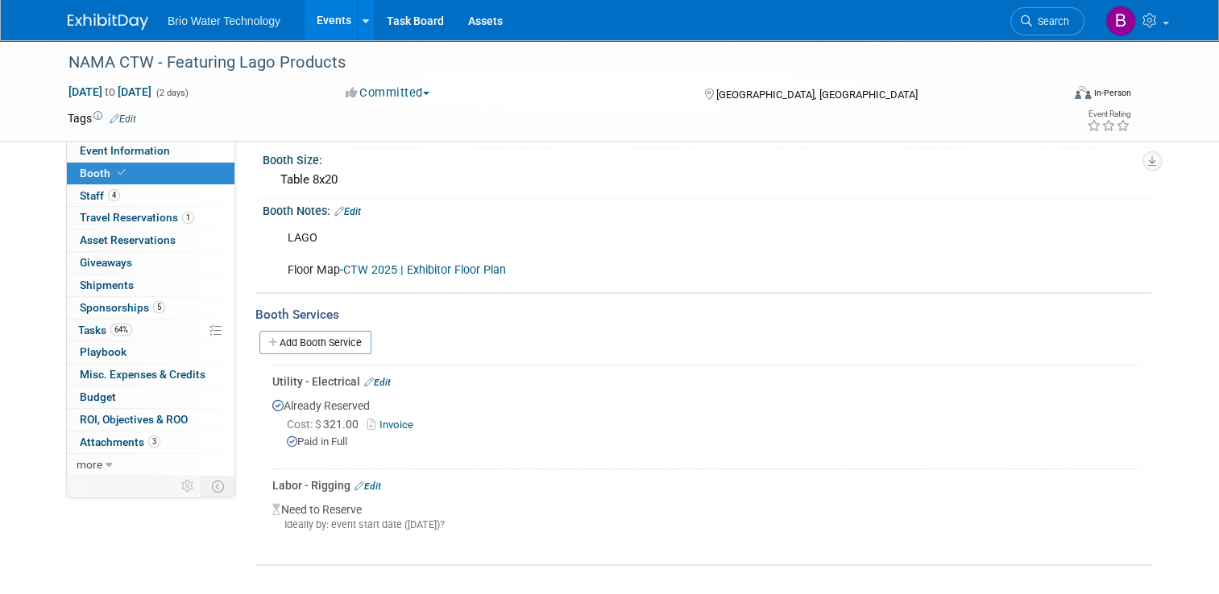
click at [364, 484] on link "Edit" at bounding box center [367, 486] width 27 height 11
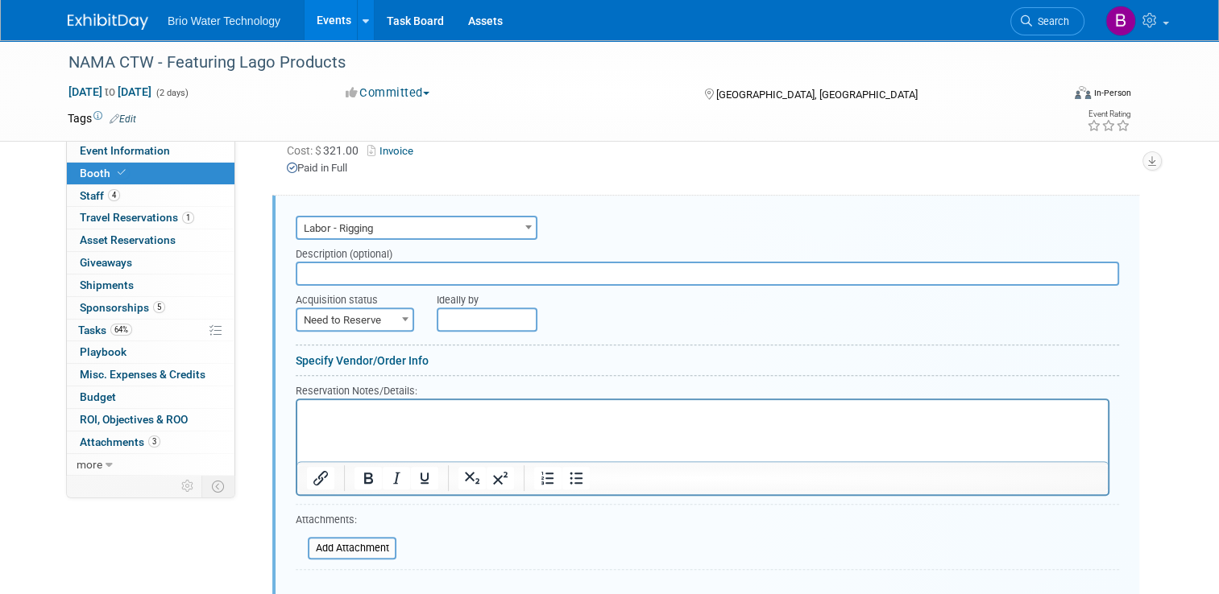
scroll to position [464, 0]
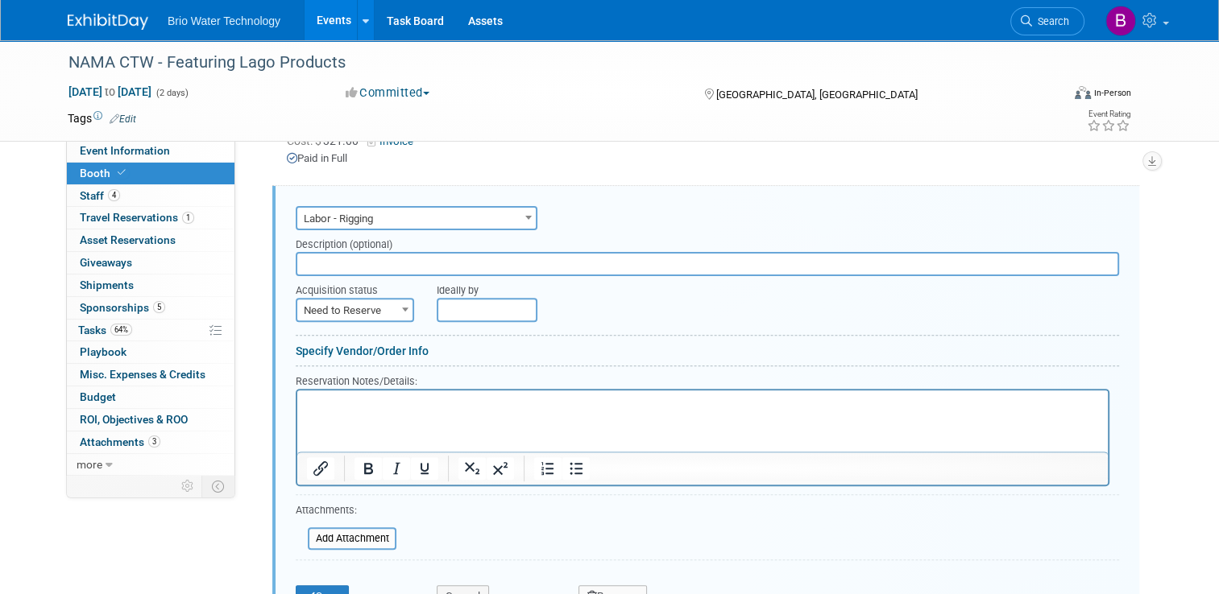
click at [607, 588] on button "Remove" at bounding box center [612, 597] width 69 height 23
click at [685, 575] on icon at bounding box center [690, 579] width 10 height 9
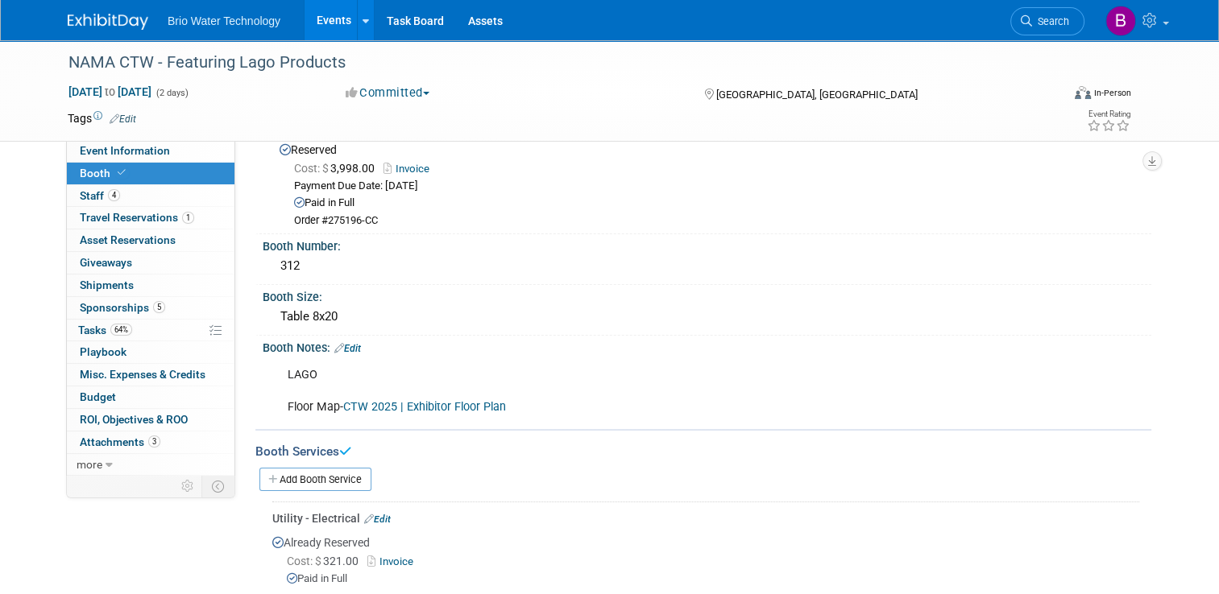
scroll to position [41, 0]
click at [330, 478] on link "Add Booth Service" at bounding box center [315, 481] width 112 height 23
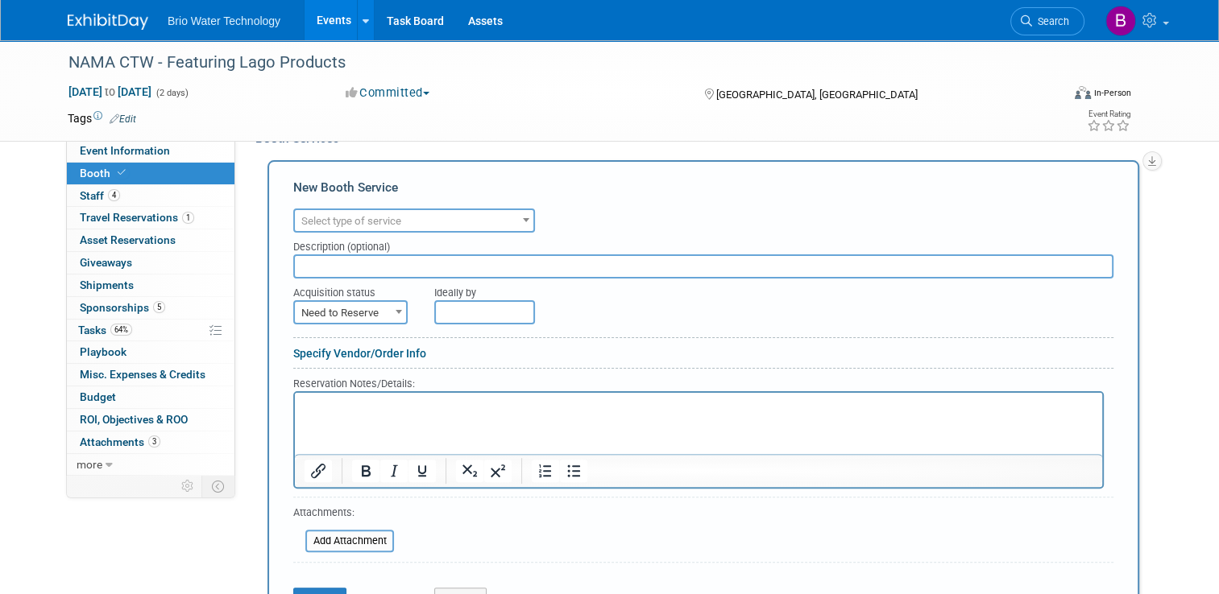
scroll to position [358, 0]
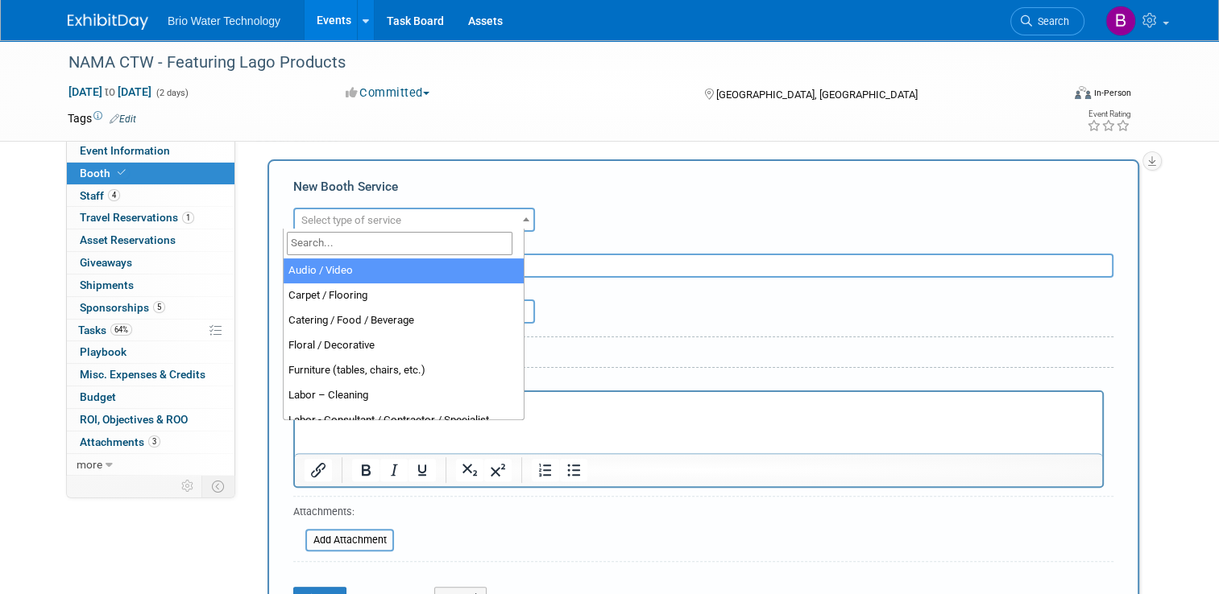
click at [523, 217] on b at bounding box center [526, 219] width 6 height 4
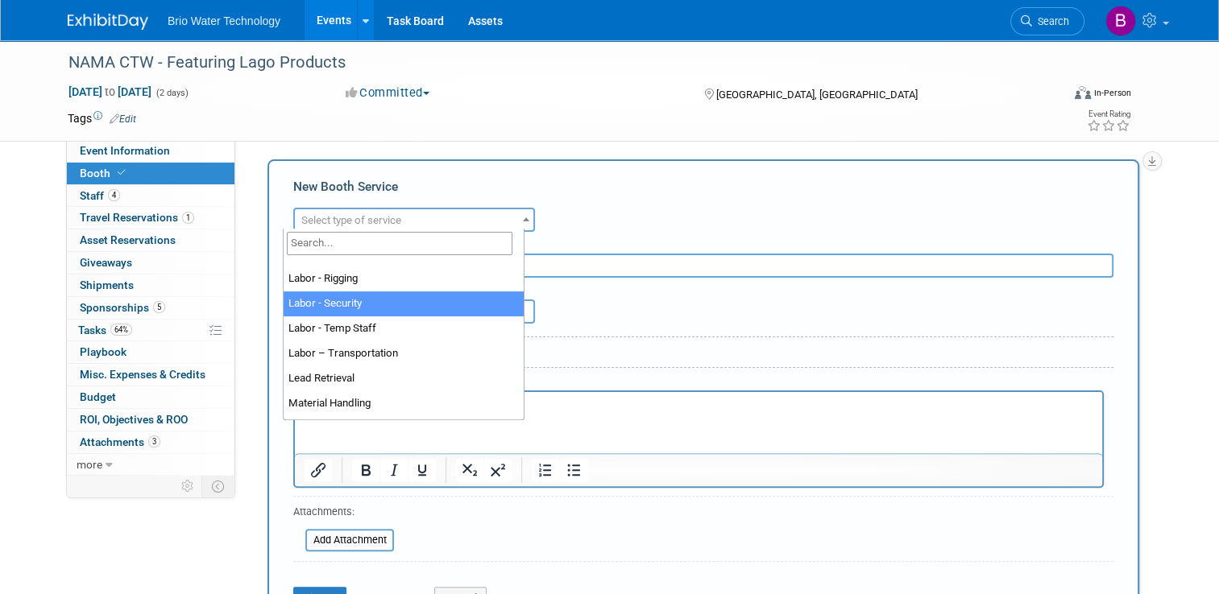
scroll to position [258, 0]
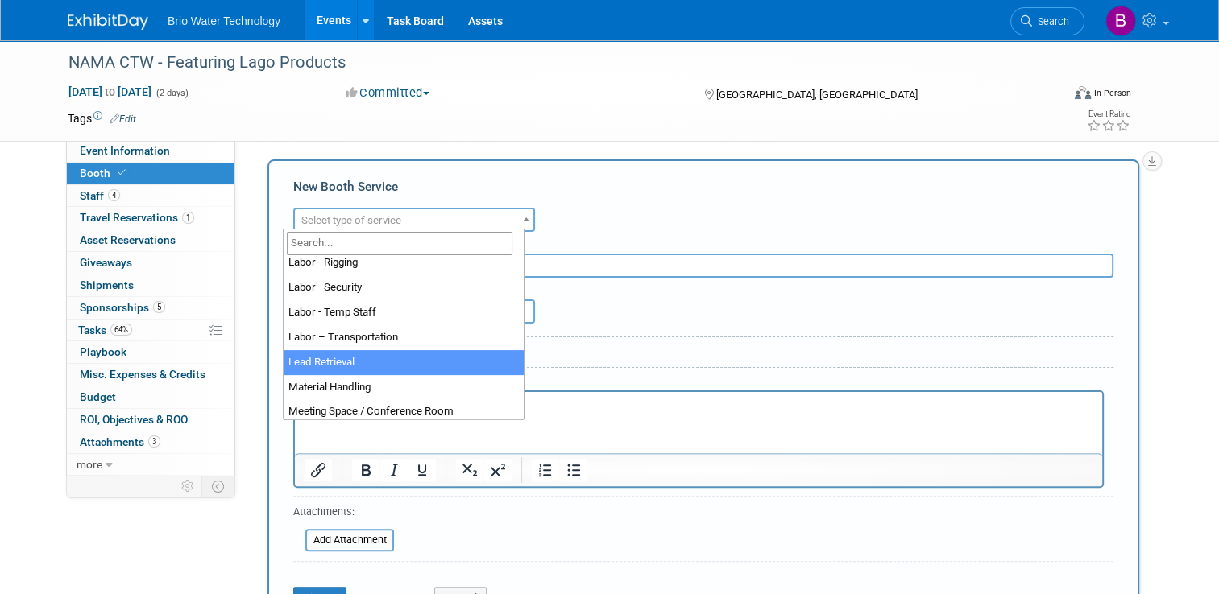
select select "7"
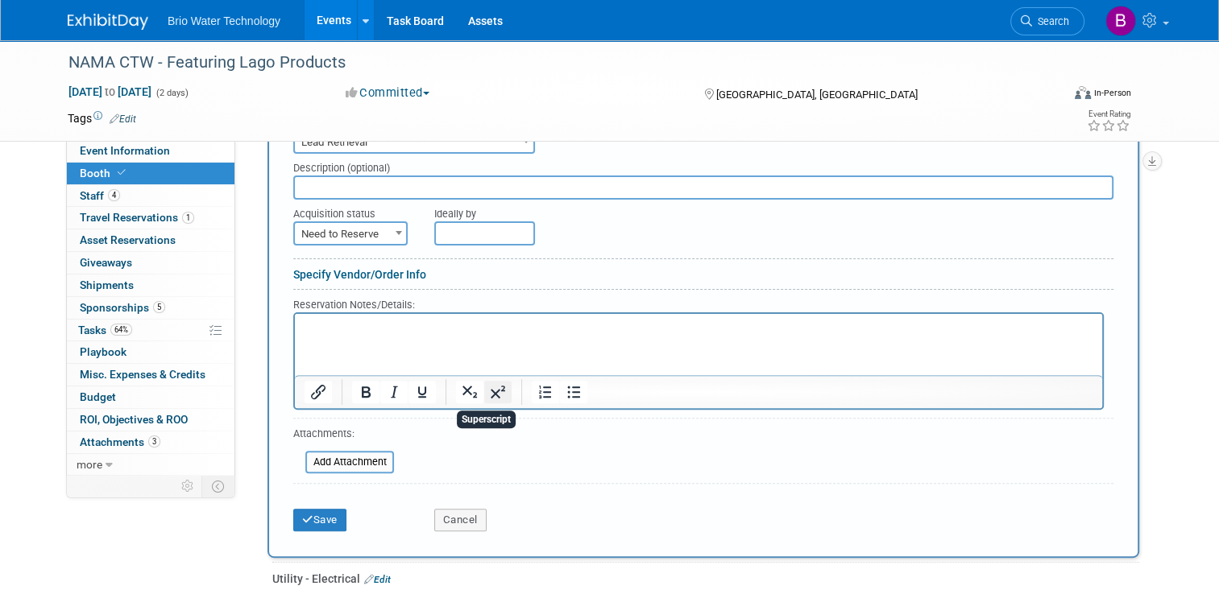
scroll to position [435, 0]
click at [396, 232] on b at bounding box center [399, 234] width 6 height 4
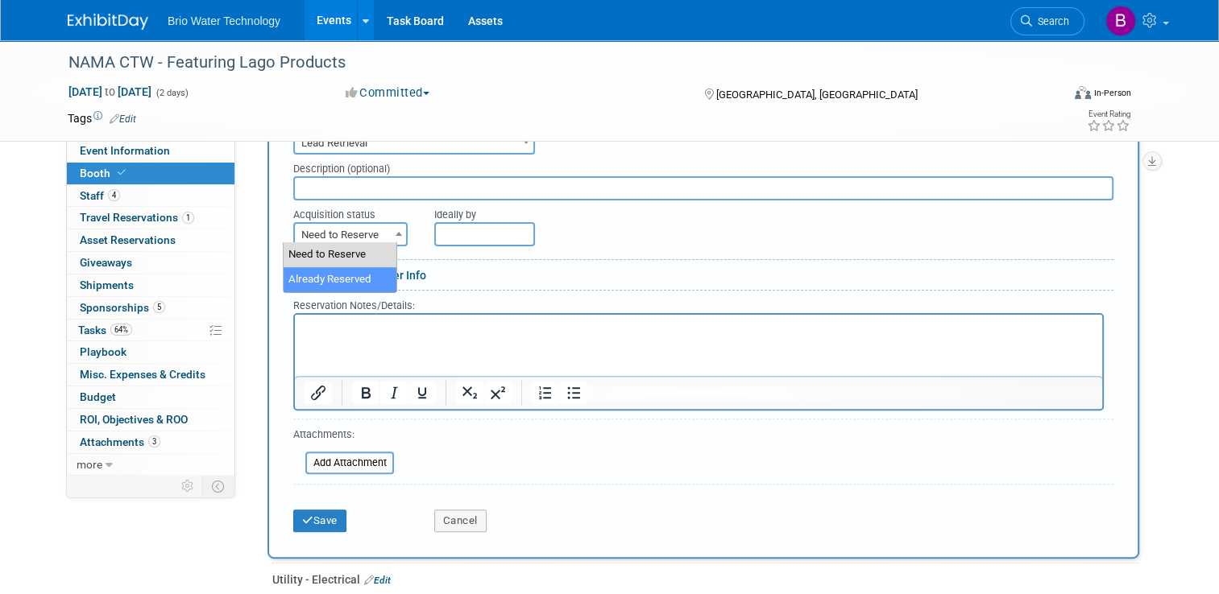
select select "2"
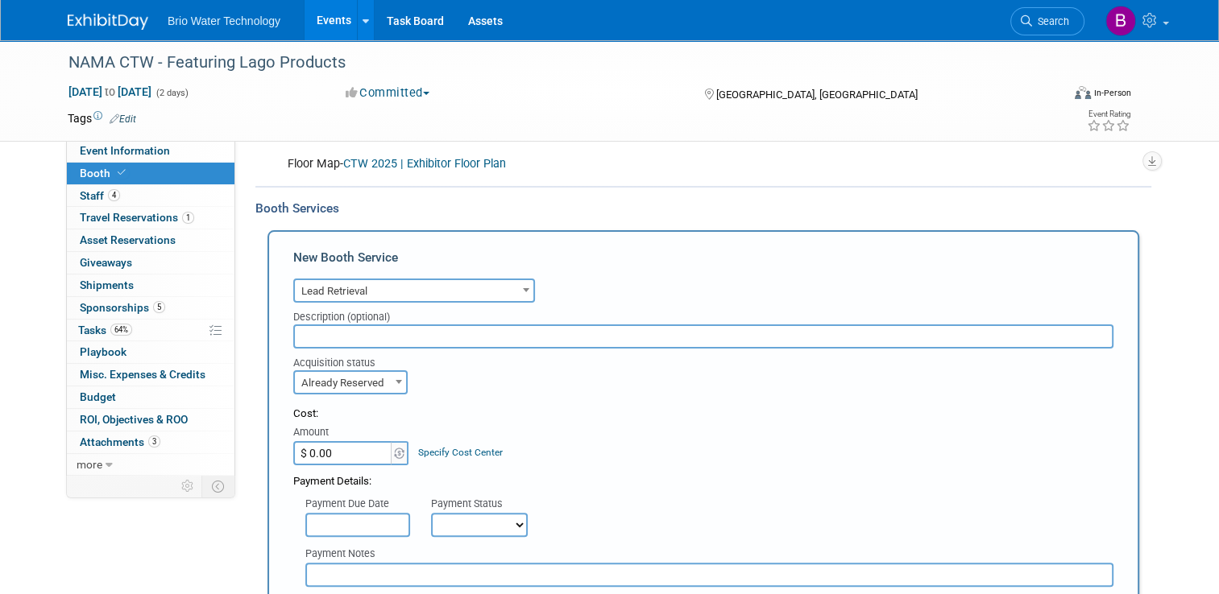
scroll to position [287, 0]
